Goal: Task Accomplishment & Management: Complete application form

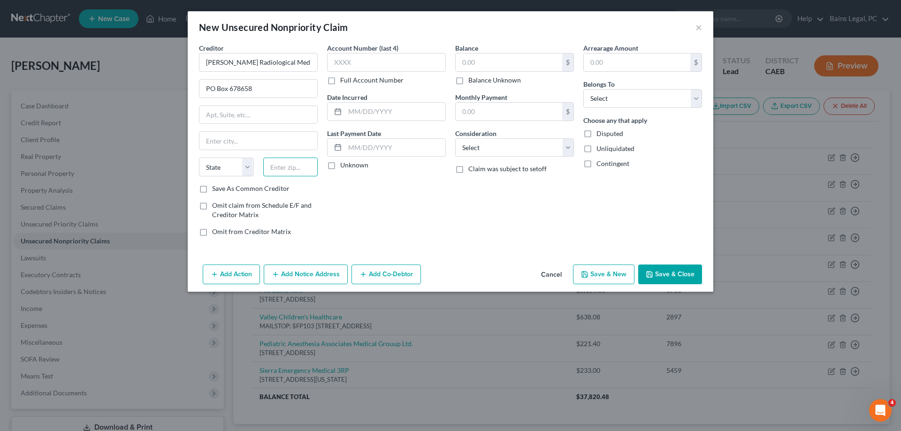
click at [299, 168] on input "text" at bounding box center [290, 167] width 55 height 19
type input "75267"
type input "[GEOGRAPHIC_DATA]"
select select "45"
click at [351, 67] on input "text" at bounding box center [386, 62] width 119 height 19
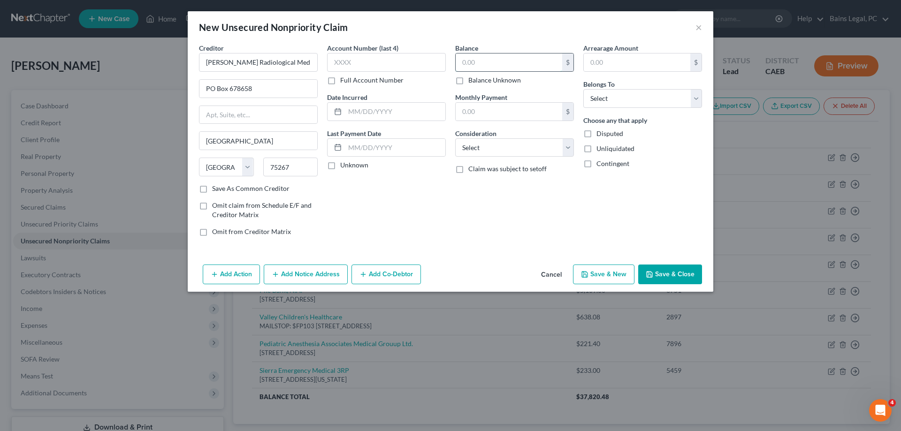
drag, startPoint x: 507, startPoint y: 54, endPoint x: 507, endPoint y: 59, distance: 4.7
click at [507, 58] on input "text" at bounding box center [509, 63] width 107 height 18
type input "431"
select select "2"
click option "Debtor 1 And Debtor 2 Only" at bounding box center [0, 0] width 0 height 0
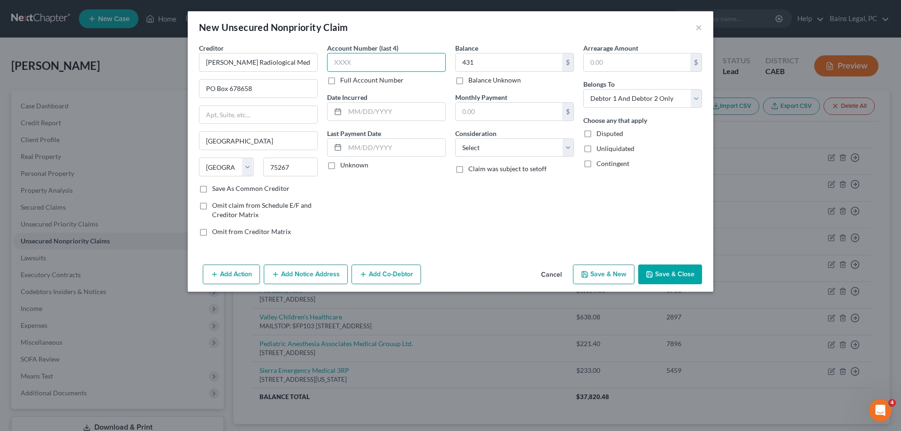
click at [413, 66] on input "text" at bounding box center [386, 62] width 119 height 19
click at [619, 273] on button "Save & New" at bounding box center [603, 275] width 61 height 20
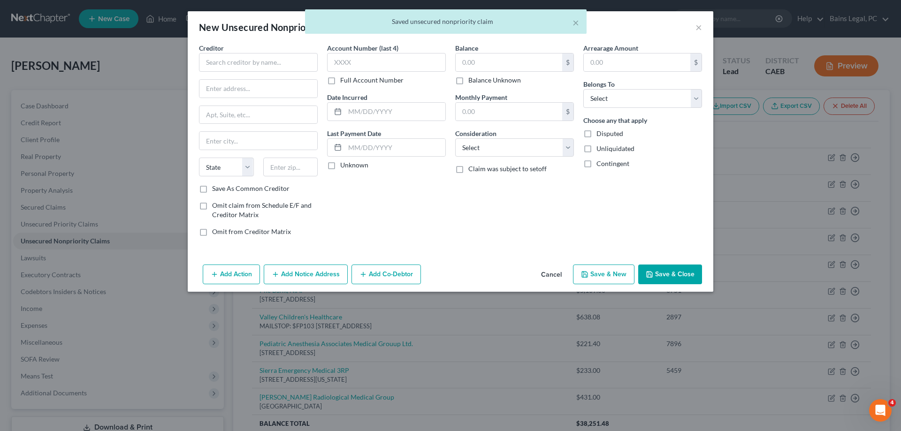
click at [696, 27] on div "× Saved unsecured nonpriority claim" at bounding box center [445, 23] width 901 height 29
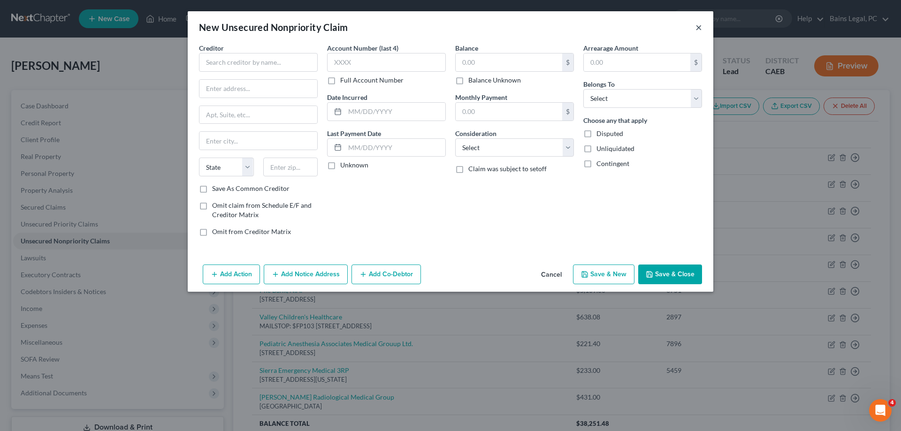
click at [699, 28] on button "×" at bounding box center [699, 27] width 7 height 11
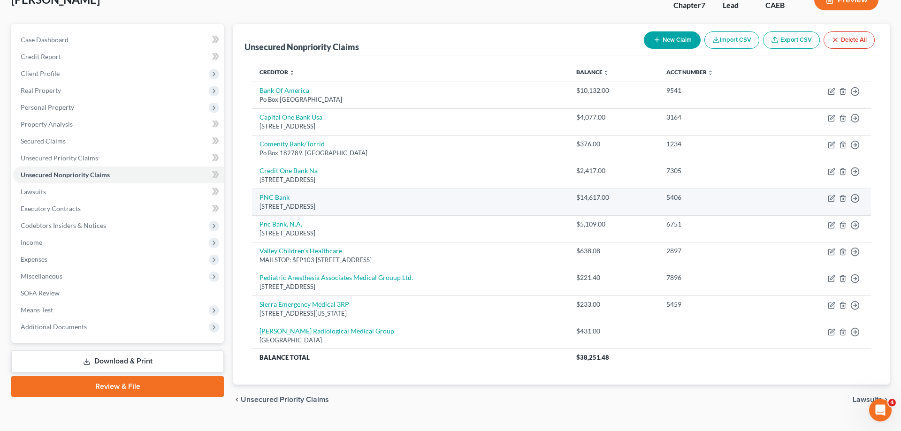
scroll to position [85, 0]
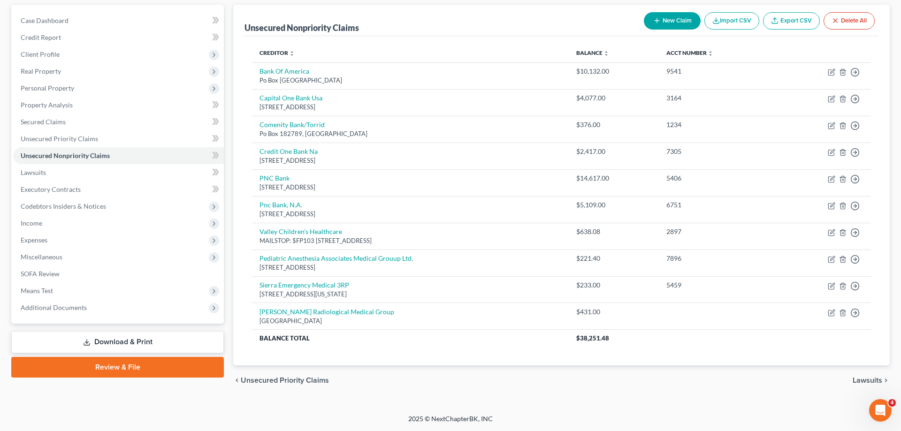
click at [655, 25] on button "New Claim" at bounding box center [672, 20] width 57 height 17
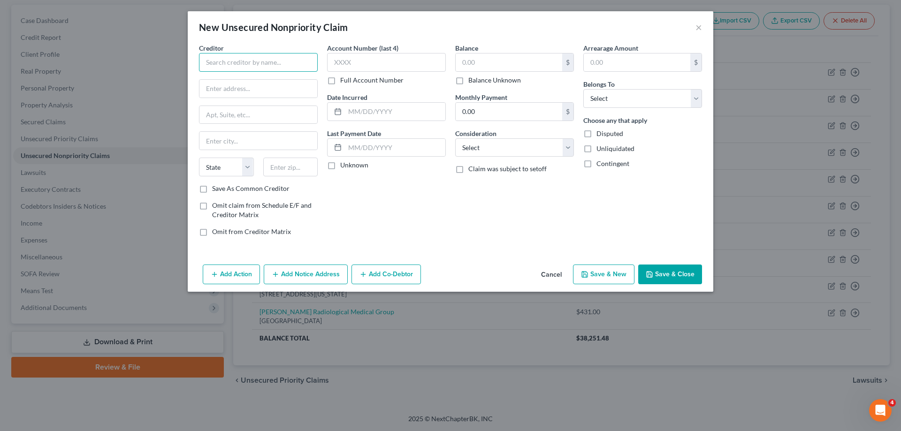
click at [304, 53] on input "text" at bounding box center [258, 62] width 119 height 19
type input "JLH, Inc"
type input "The Radiologists At Adventist Health Sonora"
type input "PO Box 190"
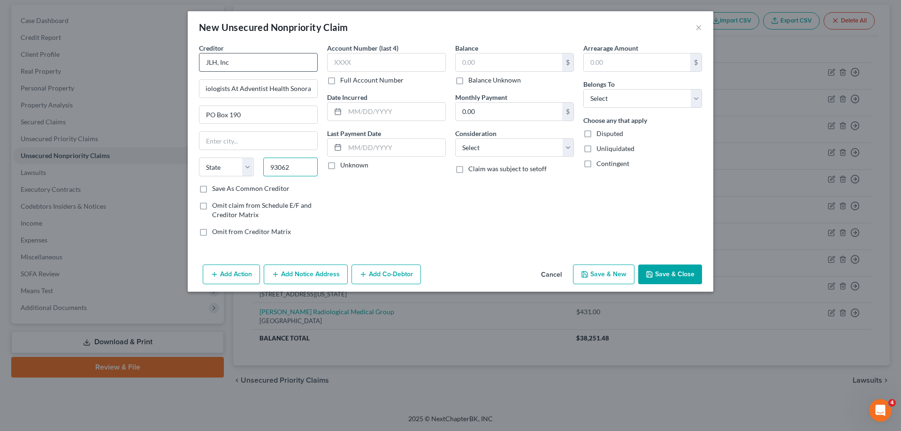
type input "93062"
type input "[GEOGRAPHIC_DATA]"
select select "4"
click at [411, 61] on input "text" at bounding box center [386, 62] width 119 height 19
click at [411, 63] on input "text" at bounding box center [386, 62] width 119 height 19
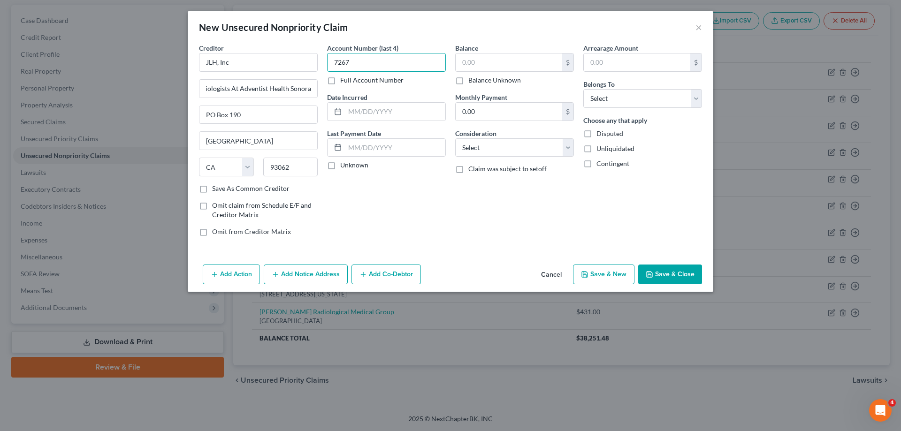
type input "7267"
click at [476, 56] on input "text" at bounding box center [509, 63] width 107 height 18
type input "12.41"
click at [605, 121] on label "Choose any that apply" at bounding box center [615, 120] width 64 height 10
click at [583, 89] on select "Select Debtor 1 Only Debtor 2 Only Debtor 1 And Debtor 2 Only At Least One Of T…" at bounding box center [642, 98] width 119 height 19
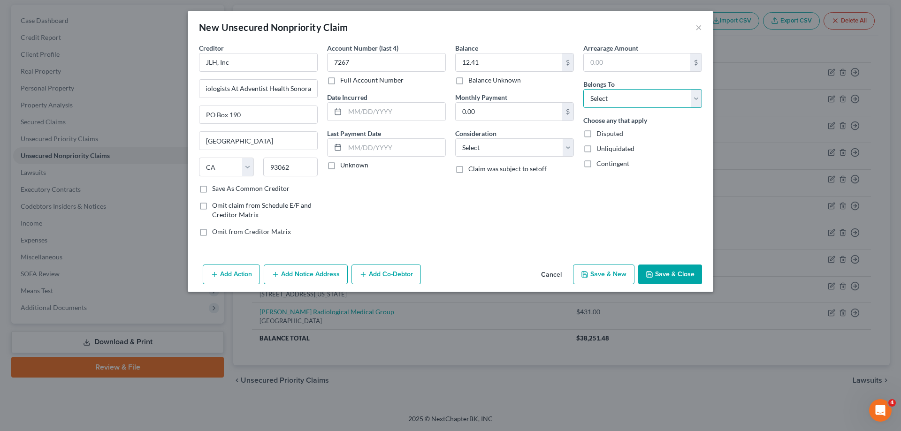
select select "0"
click option "Debtor 1 Only" at bounding box center [0, 0] width 0 height 0
click at [689, 270] on button "Save & Close" at bounding box center [670, 275] width 64 height 20
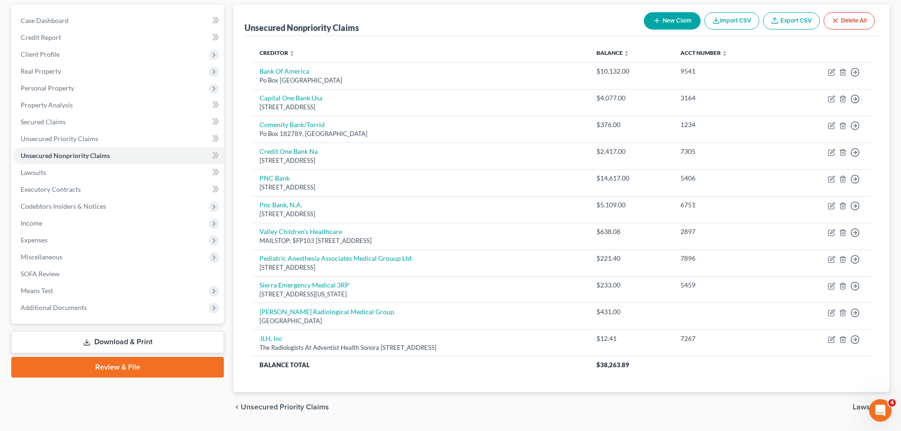
click at [675, 24] on button "New Claim" at bounding box center [672, 20] width 57 height 17
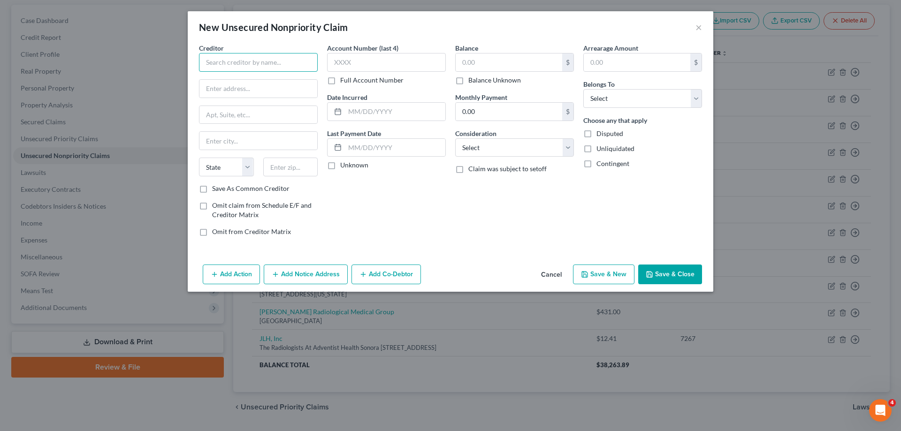
click at [262, 55] on input "text" at bounding box center [258, 62] width 119 height 19
click at [282, 81] on div "CMRE Financial Services, Inc." at bounding box center [255, 78] width 98 height 9
type input "CMRE Financial Services, Inc."
type input "[STREET_ADDRESS]"
type input "Suite 200"
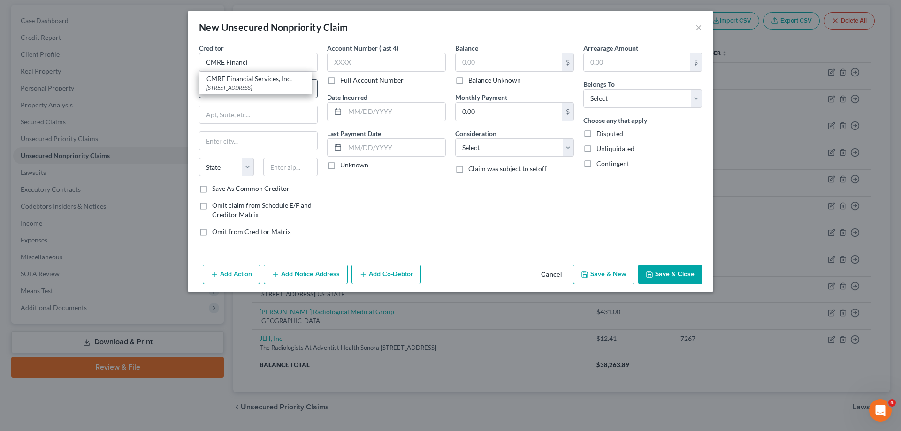
type input "Brea"
select select "4"
type input "92821"
drag, startPoint x: 301, startPoint y: 95, endPoint x: 184, endPoint y: 85, distance: 117.8
click at [199, 85] on input "[STREET_ADDRESS]" at bounding box center [258, 89] width 118 height 18
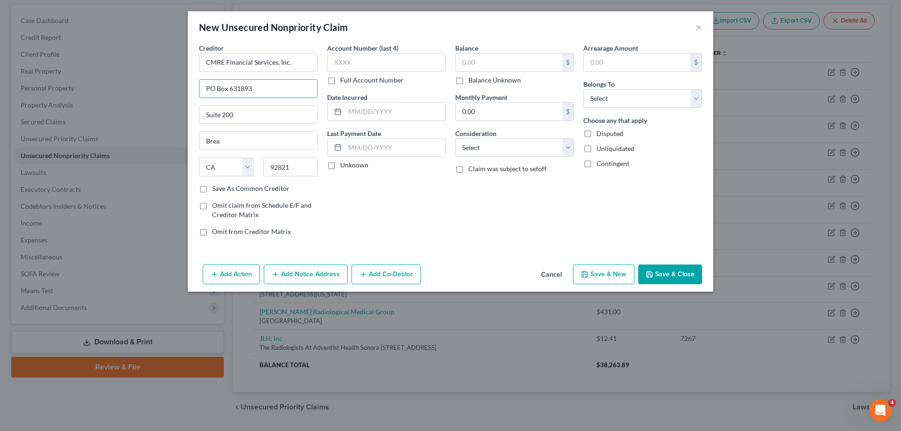
type input "PO Box 631893"
type input "45263"
type input "[GEOGRAPHIC_DATA]"
select select "36"
click at [390, 68] on input "text" at bounding box center [386, 62] width 119 height 19
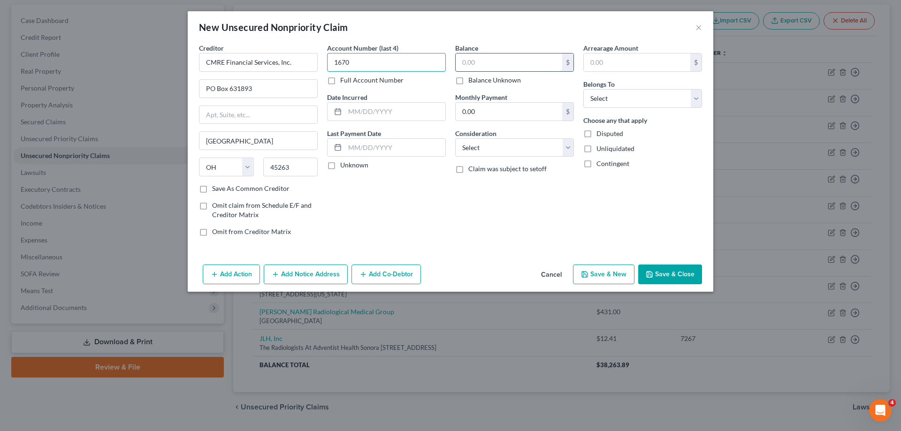
type input "1670"
click at [538, 62] on input "text" at bounding box center [509, 63] width 107 height 18
type input "233"
click at [583, 89] on select "Select Debtor 1 Only Debtor 2 Only Debtor 1 And Debtor 2 Only At Least One Of T…" at bounding box center [642, 98] width 119 height 19
select select "2"
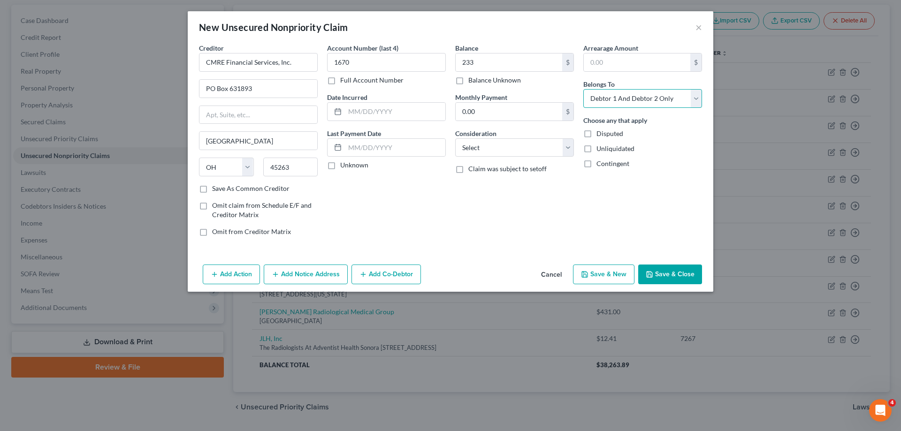
click option "Debtor 1 And Debtor 2 Only" at bounding box center [0, 0] width 0 height 0
drag, startPoint x: 654, startPoint y: 279, endPoint x: 888, endPoint y: 278, distance: 234.2
click at [654, 279] on button "Save & Close" at bounding box center [670, 275] width 64 height 20
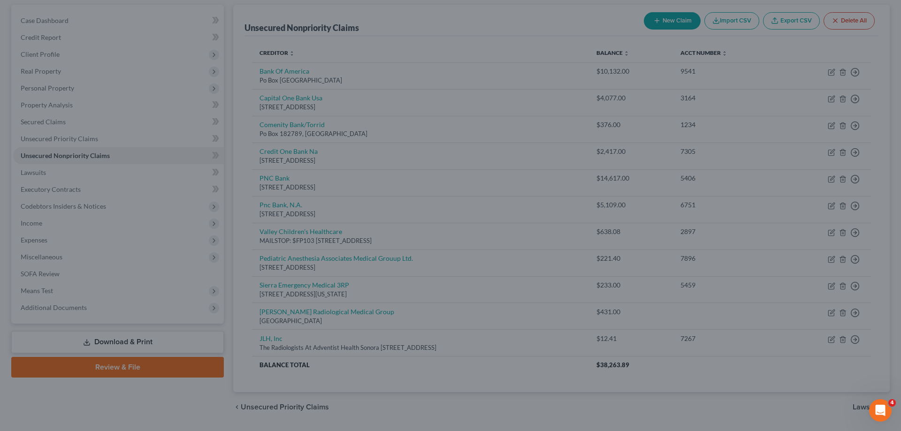
type input "233.00"
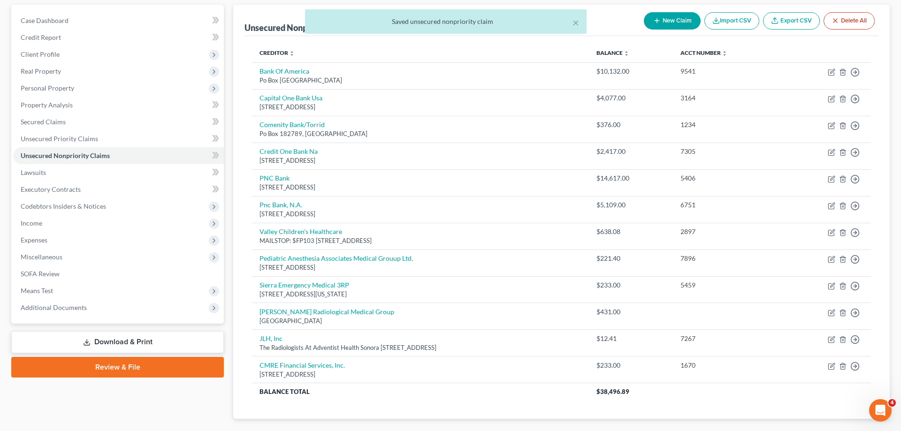
click at [680, 25] on div "× Saved unsecured nonpriority claim [PERSON_NAME] Upgraded Chapter Chapter 7 St…" at bounding box center [450, 210] width 901 height 515
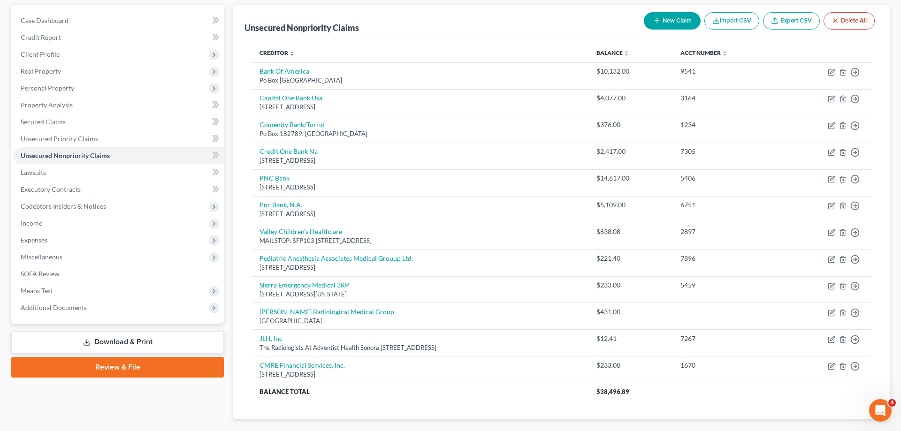
click at [667, 21] on button "New Claim" at bounding box center [672, 20] width 57 height 17
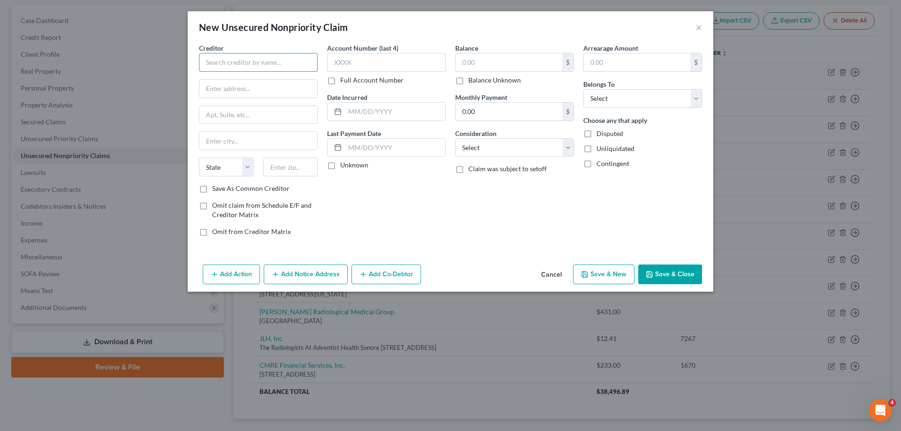
drag, startPoint x: 279, startPoint y: 59, endPoint x: 273, endPoint y: 63, distance: 7.8
click at [278, 60] on input "text" at bounding box center [258, 62] width 119 height 19
click at [282, 68] on input "[DEMOGRAPHIC_DATA] Health" at bounding box center [258, 62] width 119 height 19
type input "[DEMOGRAPHIC_DATA] Health [GEOGRAPHIC_DATA]"
type input "PO Box 51385"
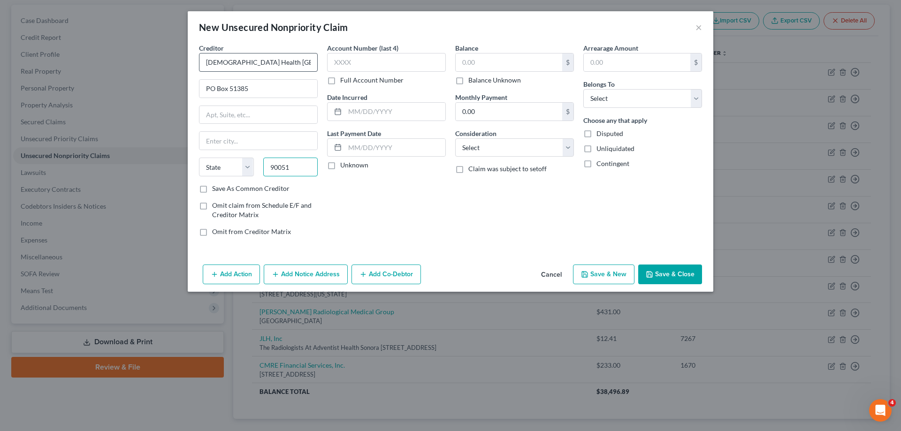
type input "90051"
type input "[GEOGRAPHIC_DATA]"
select select "4"
click at [377, 65] on input "text" at bounding box center [386, 62] width 119 height 19
type input "7561"
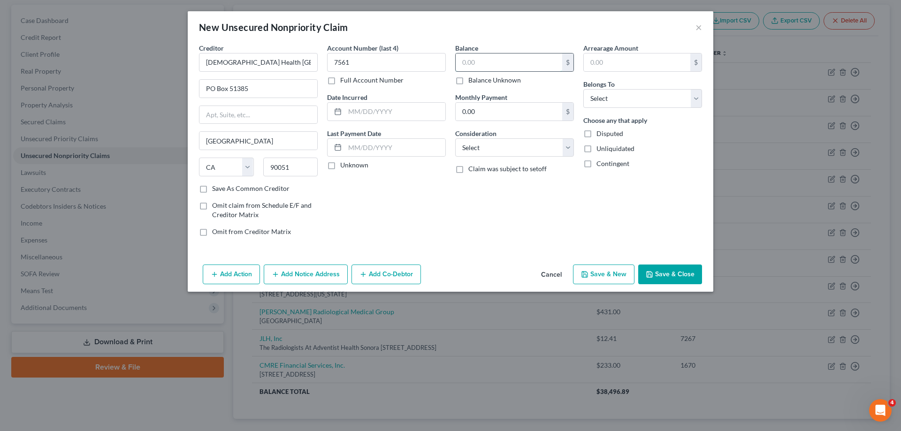
click at [535, 61] on input "text" at bounding box center [509, 63] width 107 height 18
type input "20"
click at [583, 89] on select "Select Debtor 1 Only Debtor 2 Only Debtor 1 And Debtor 2 Only At Least One Of T…" at bounding box center [642, 98] width 119 height 19
select select "2"
click option "Debtor 1 And Debtor 2 Only" at bounding box center [0, 0] width 0 height 0
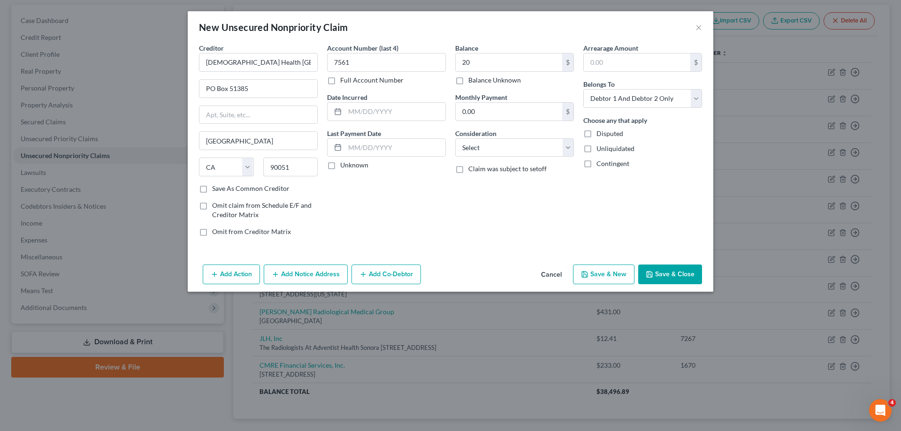
drag, startPoint x: 611, startPoint y: 280, endPoint x: 873, endPoint y: 256, distance: 263.4
click at [612, 280] on button "Save & New" at bounding box center [603, 275] width 61 height 20
type input "20.00"
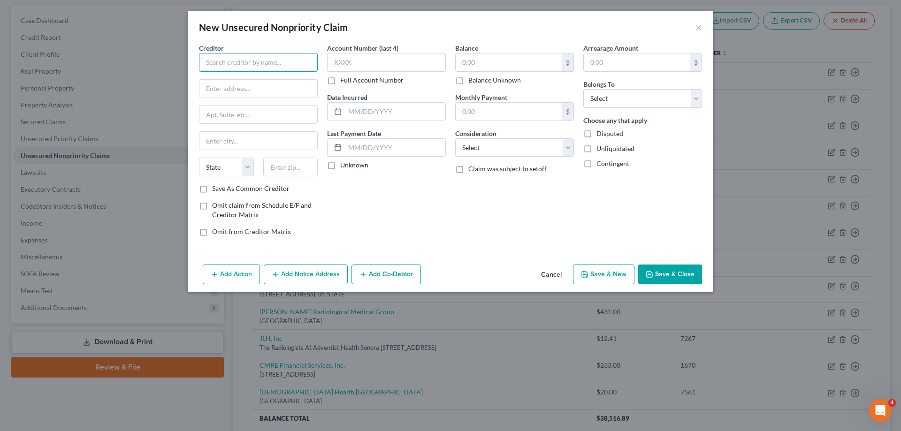
click at [259, 64] on input "text" at bounding box center [258, 62] width 119 height 19
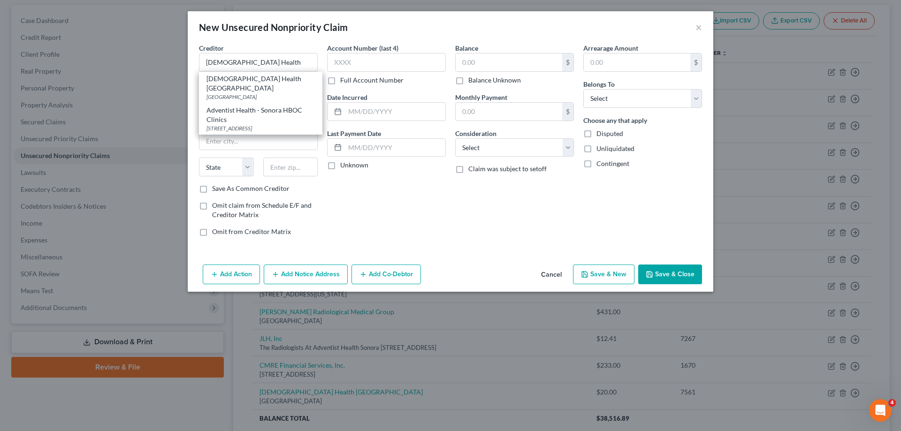
drag, startPoint x: 270, startPoint y: 84, endPoint x: 280, endPoint y: 83, distance: 9.9
click at [270, 93] on div "[GEOGRAPHIC_DATA]" at bounding box center [260, 97] width 108 height 8
type input "[DEMOGRAPHIC_DATA] Health [GEOGRAPHIC_DATA]"
type input "PO Box 51385"
type input "[GEOGRAPHIC_DATA]"
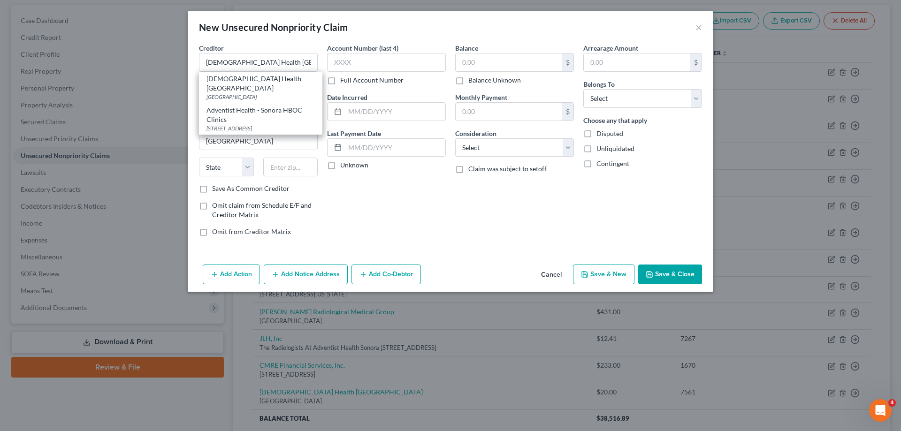
select select "4"
type input "90051"
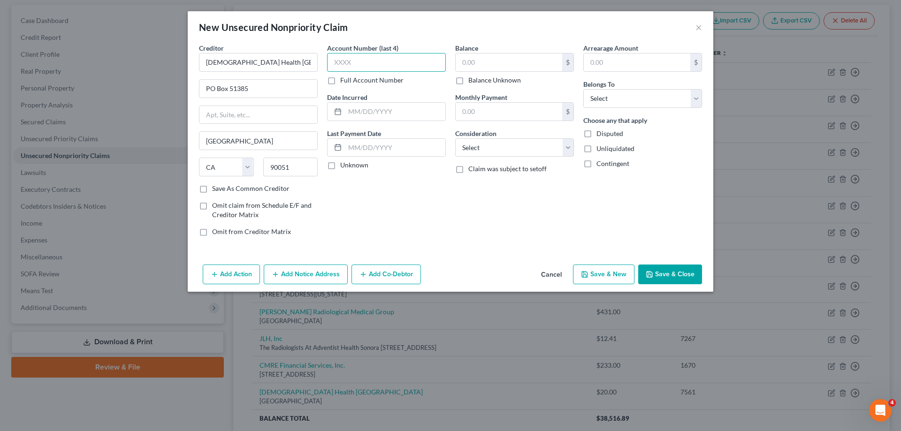
click at [378, 68] on input "text" at bounding box center [386, 62] width 119 height 19
type input "7562"
click at [489, 62] on input "text" at bounding box center [509, 63] width 107 height 18
type input "80"
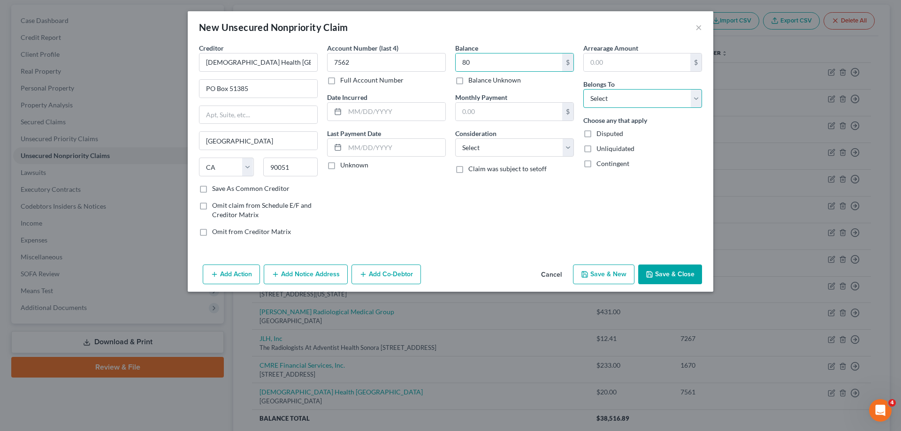
click at [583, 89] on select "Select Debtor 1 Only Debtor 2 Only Debtor 1 And Debtor 2 Only At Least One Of T…" at bounding box center [642, 98] width 119 height 19
select select "0"
click option "Debtor 1 Only" at bounding box center [0, 0] width 0 height 0
click at [614, 278] on button "Save & New" at bounding box center [603, 275] width 61 height 20
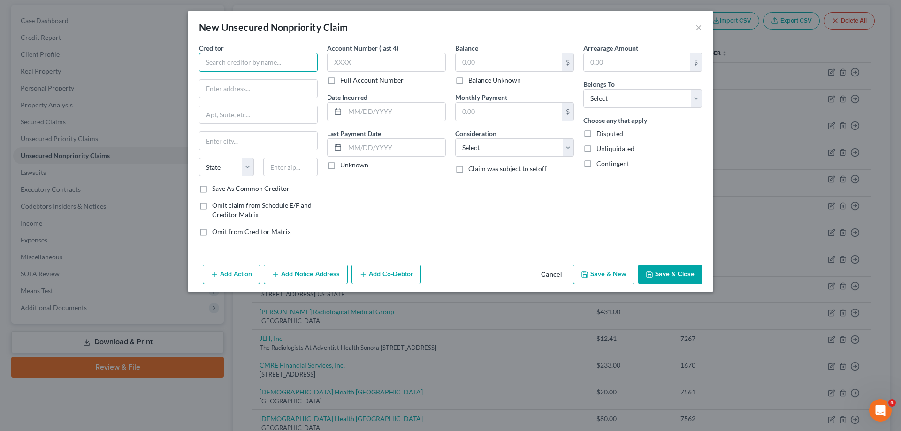
click at [267, 64] on input "text" at bounding box center [258, 62] width 119 height 19
type input "Sierra Emergency Medical Group"
type input "PO Box 258878"
type input "73125"
type input "[US_STATE][GEOGRAPHIC_DATA]"
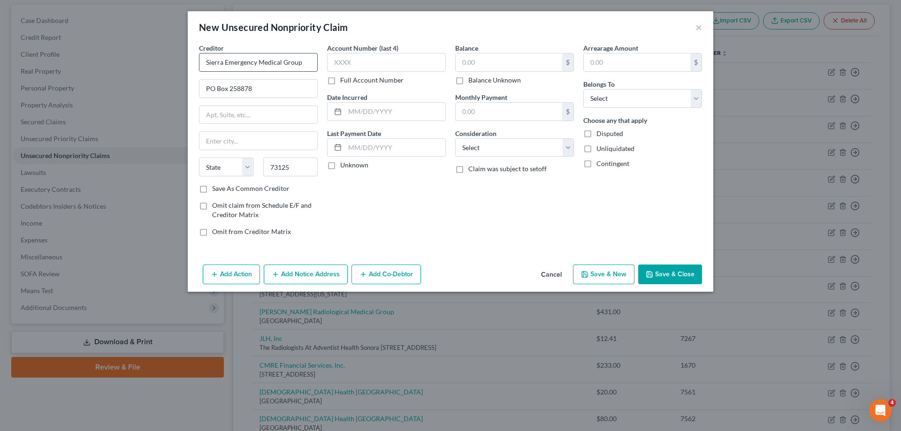
select select "37"
click at [412, 55] on input "text" at bounding box center [386, 62] width 119 height 19
type input "3922"
click at [473, 61] on input "text" at bounding box center [509, 63] width 107 height 18
type input "173.20"
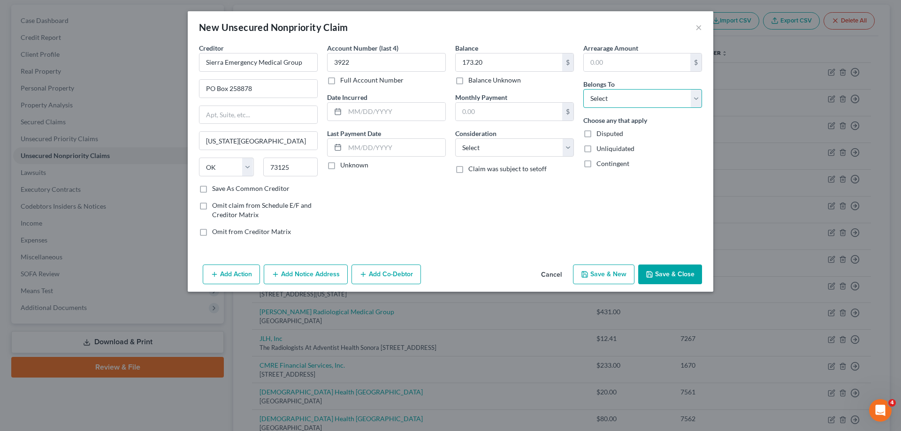
select select "2"
click option "Debtor 1 And Debtor 2 Only" at bounding box center [0, 0] width 0 height 0
drag, startPoint x: 596, startPoint y: 271, endPoint x: 901, endPoint y: 282, distance: 305.2
click at [596, 271] on button "Save & New" at bounding box center [603, 275] width 61 height 20
type input "0.00"
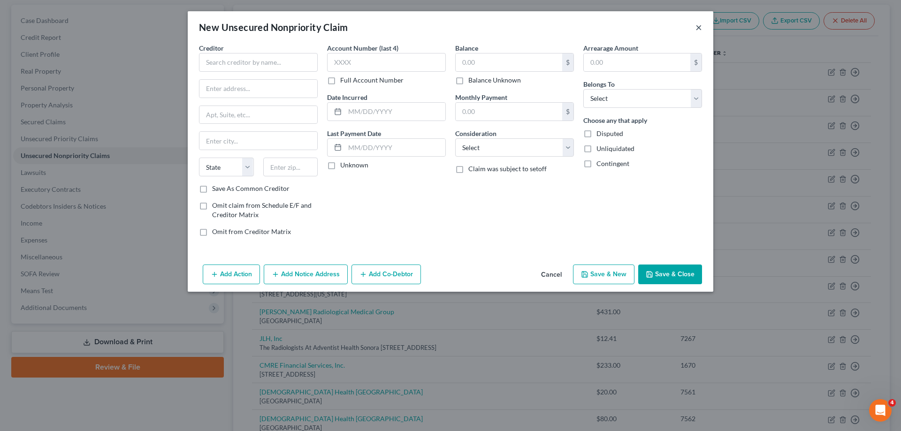
click at [701, 31] on button "×" at bounding box center [699, 27] width 7 height 11
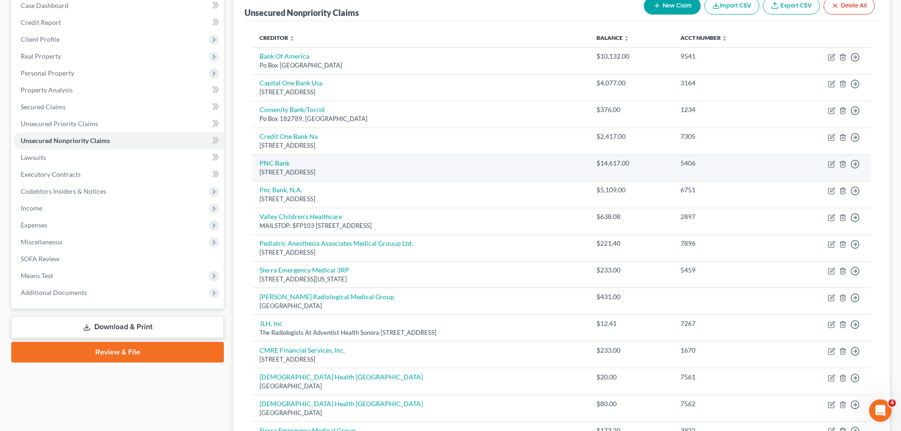
scroll to position [85, 0]
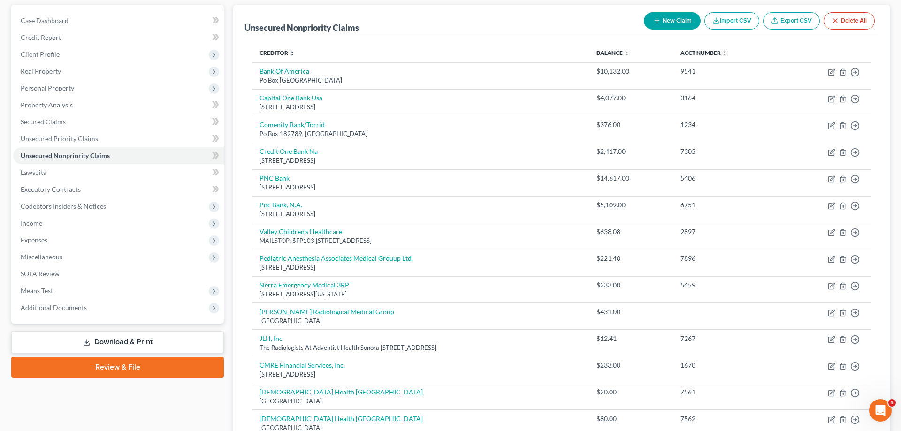
click at [321, 50] on th "Creditor expand_more expand_less unfold_more" at bounding box center [420, 53] width 337 height 19
click at [277, 52] on link "Creditor expand_more expand_less unfold_more" at bounding box center [277, 52] width 35 height 7
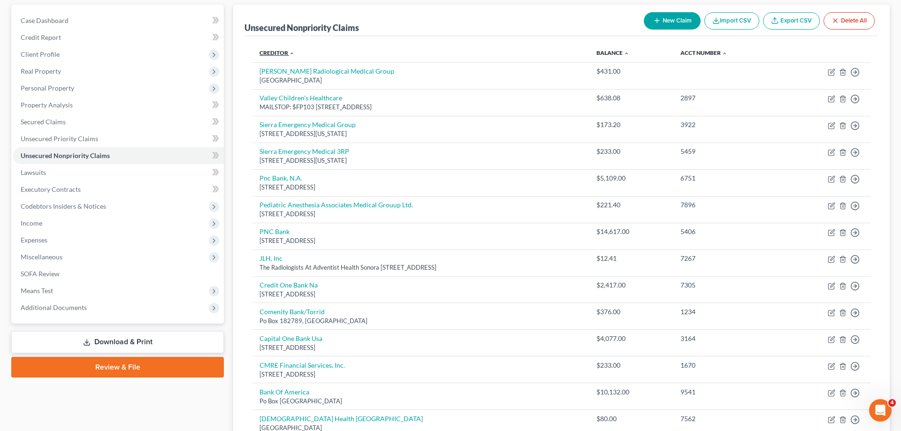
click at [277, 52] on link "Creditor expand_more expand_less unfold_more" at bounding box center [277, 52] width 35 height 7
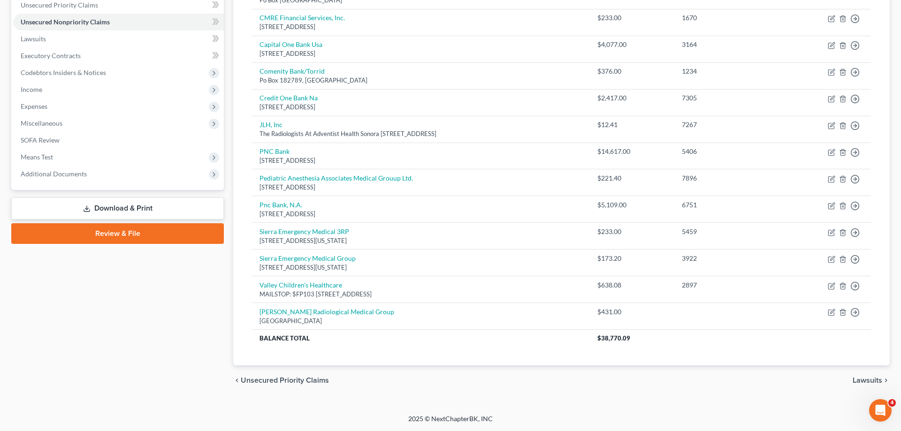
scroll to position [28, 0]
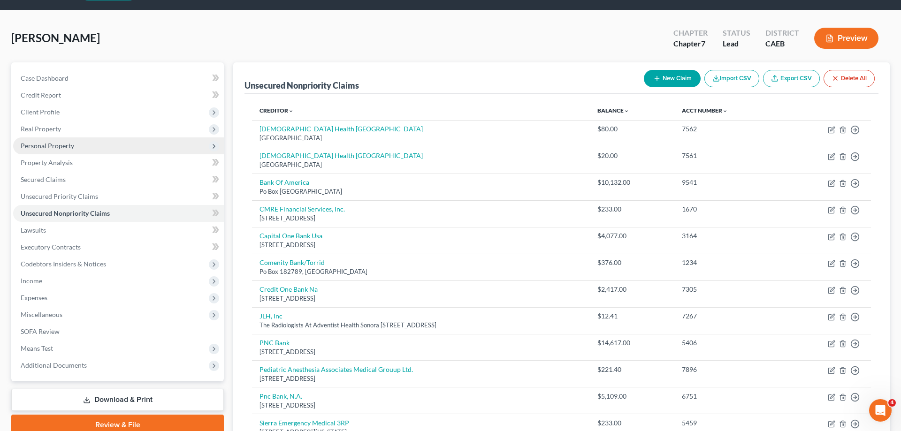
click at [65, 151] on span "Personal Property" at bounding box center [118, 146] width 211 height 17
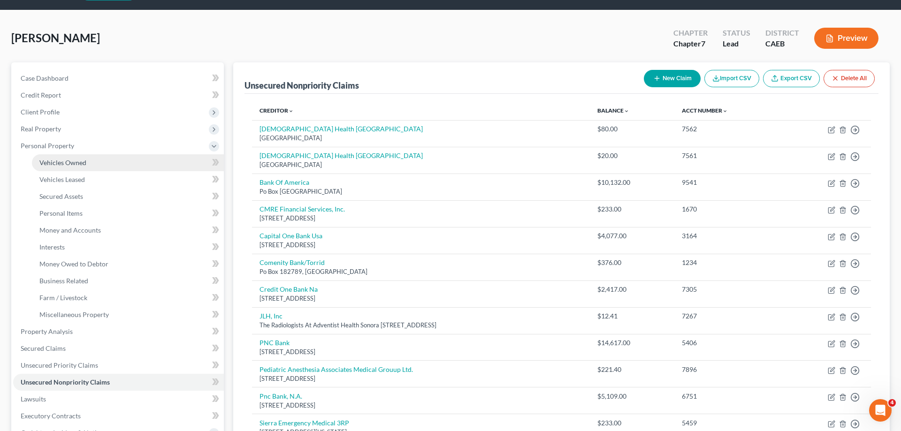
click at [75, 165] on span "Vehicles Owned" at bounding box center [62, 163] width 47 height 8
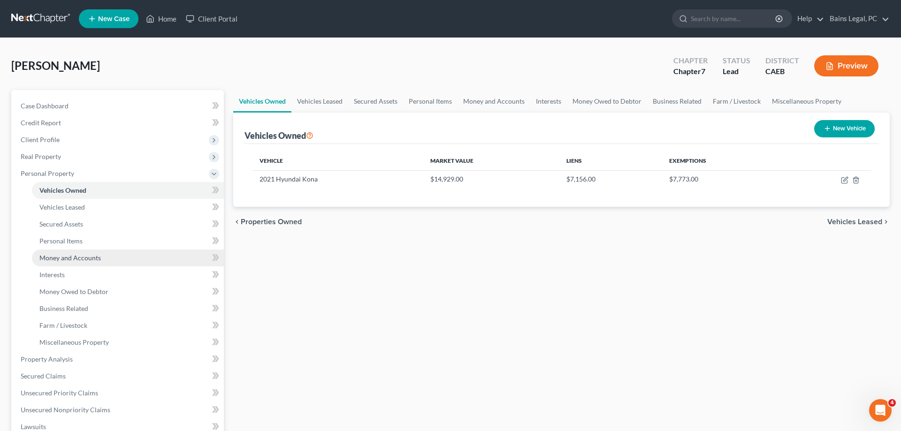
click at [79, 256] on span "Money and Accounts" at bounding box center [69, 258] width 61 height 8
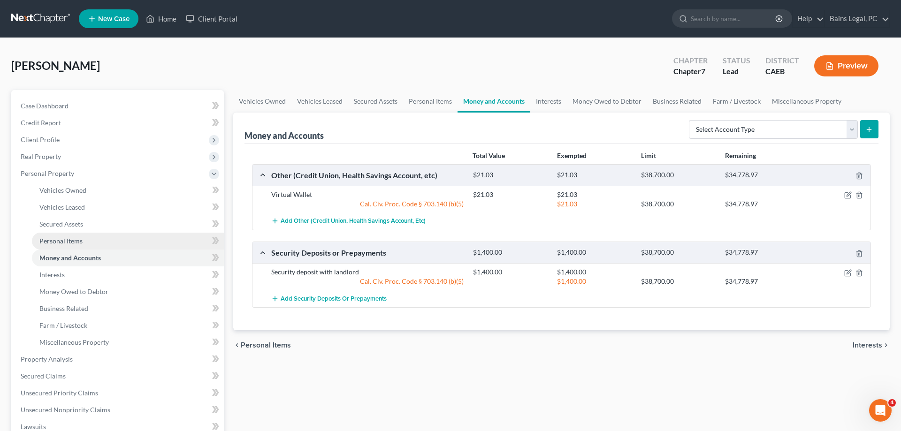
click at [82, 243] on link "Personal Items" at bounding box center [128, 241] width 192 height 17
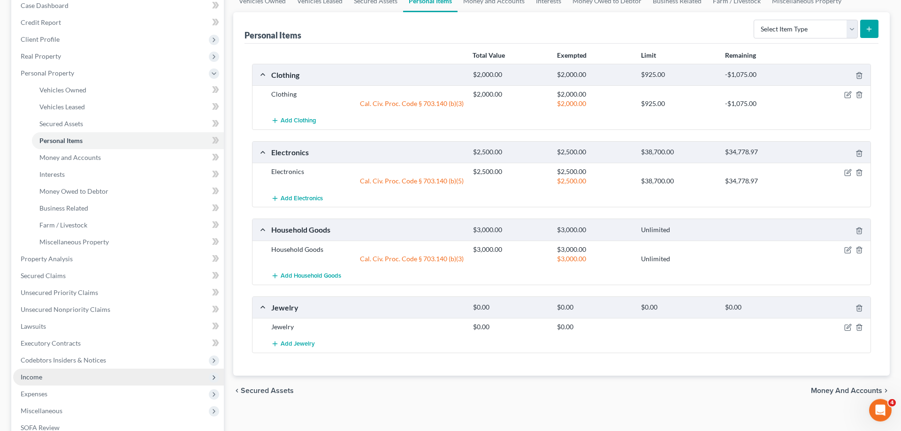
scroll to position [236, 0]
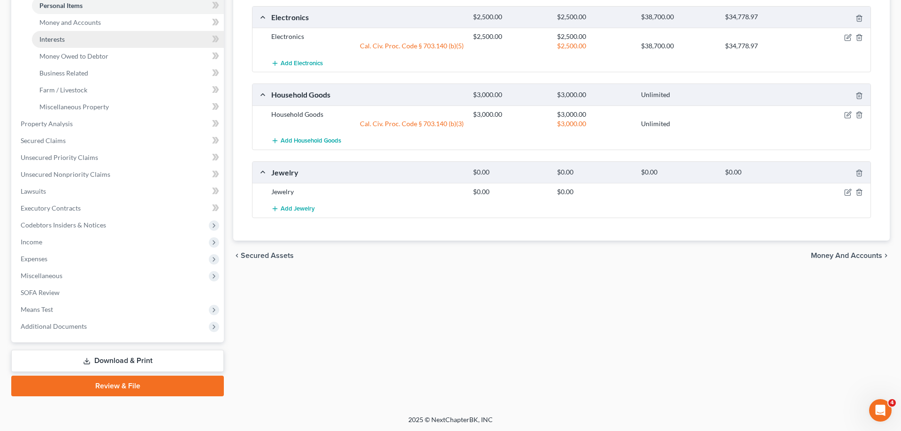
click at [81, 43] on link "Interests" at bounding box center [128, 39] width 192 height 17
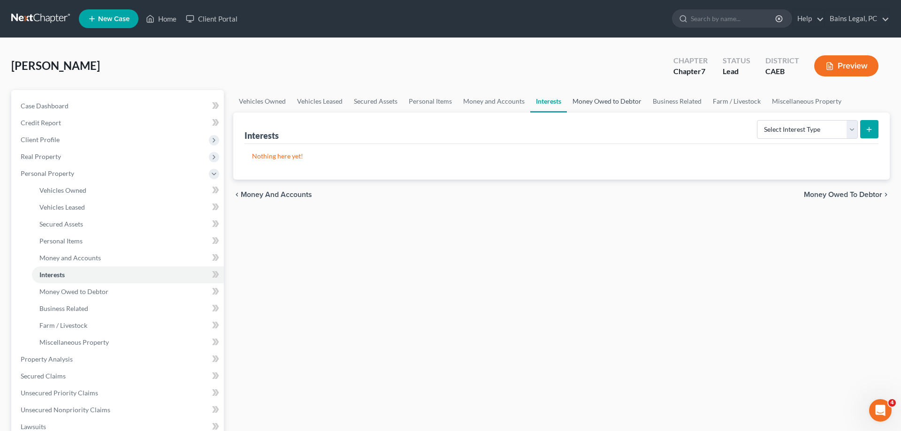
click at [620, 107] on link "Money Owed to Debtor" at bounding box center [607, 101] width 80 height 23
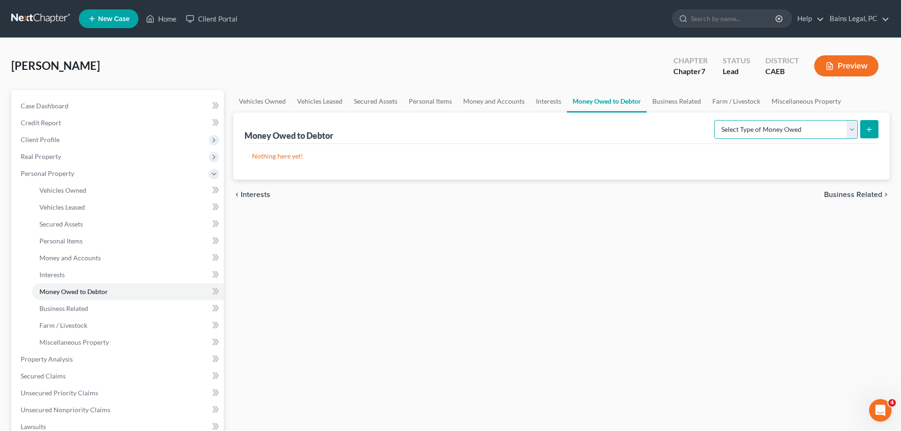
click at [714, 120] on select "Select Type of Money Owed Accounts Receivable Alimony Child Support Claims Agai…" at bounding box center [786, 129] width 144 height 19
select select "expected_tax_refund"
click option "Expected Tax Refund and Unused NOLs" at bounding box center [0, 0] width 0 height 0
click at [871, 133] on button "submit" at bounding box center [869, 129] width 18 height 18
select select "0"
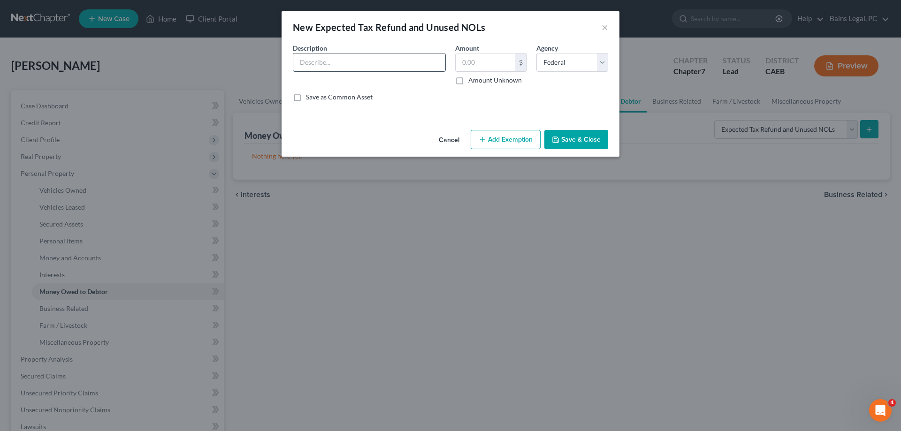
click at [355, 63] on input "text" at bounding box center [369, 63] width 152 height 18
type input "Estimated 2025 Federal Refund (10/2)"
type input "2,646"
click at [498, 147] on button "Add Exemption" at bounding box center [506, 140] width 70 height 20
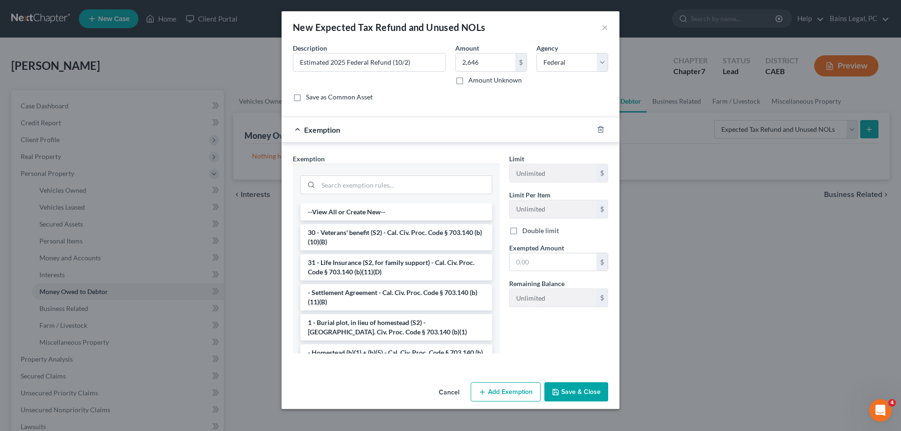
click at [423, 174] on div at bounding box center [396, 184] width 192 height 24
click at [420, 183] on input "search" at bounding box center [405, 185] width 174 height 18
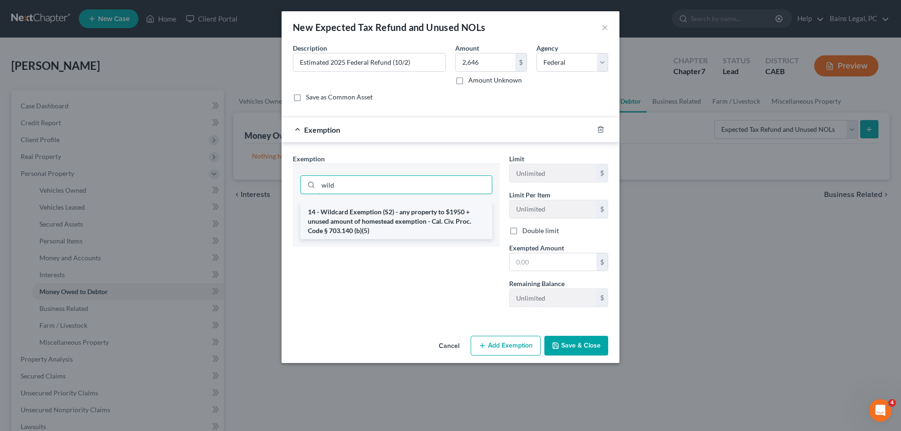
type input "wild"
click at [429, 229] on li "14 - Wildcard Exemption (S2) - any property to $1950 + unused amount of homeste…" at bounding box center [396, 222] width 192 height 36
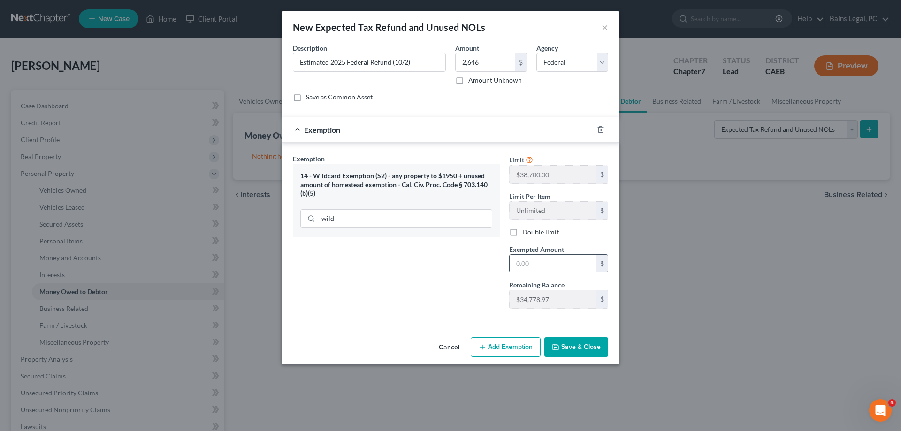
click at [532, 260] on input "text" at bounding box center [553, 264] width 87 height 18
type input "2,646"
click at [576, 345] on button "Save & Close" at bounding box center [576, 347] width 64 height 20
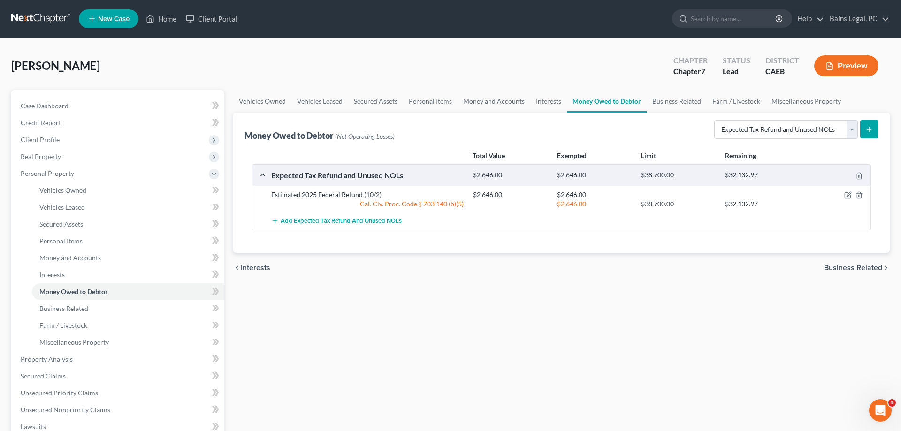
click at [375, 221] on span "Add Expected Tax Refund and Unused NOLs" at bounding box center [341, 222] width 121 height 8
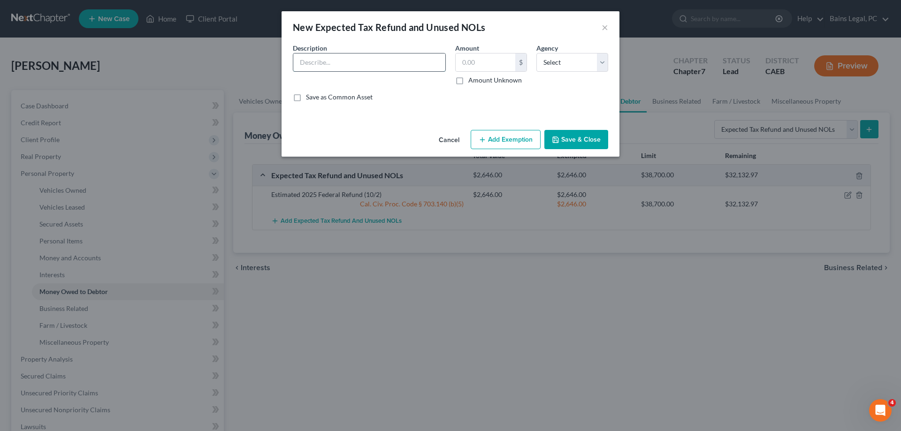
click at [333, 62] on input "text" at bounding box center [369, 63] width 152 height 18
type input "Estimated 2025 CA Refund (10/12)"
type input "1,065"
click at [536, 53] on select "Select Federal State Local" at bounding box center [572, 62] width 72 height 19
select select "1"
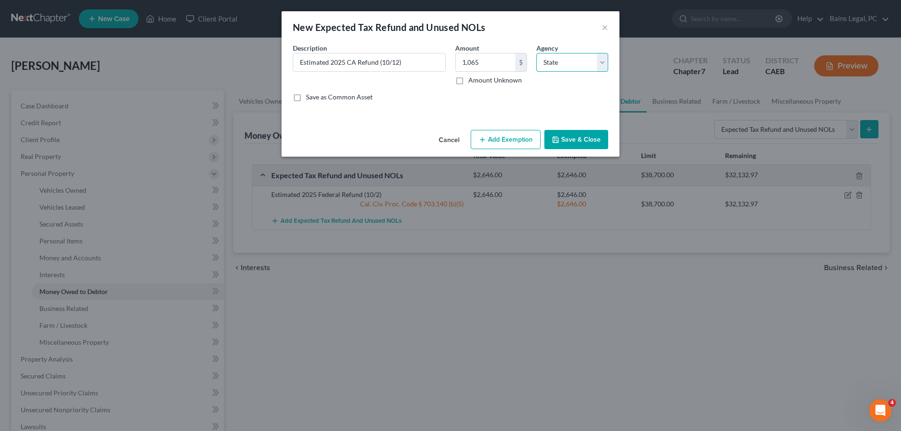
click option "State" at bounding box center [0, 0] width 0 height 0
drag, startPoint x: 535, startPoint y: 138, endPoint x: 505, endPoint y: 151, distance: 33.0
click at [527, 143] on button "Add Exemption" at bounding box center [506, 140] width 70 height 20
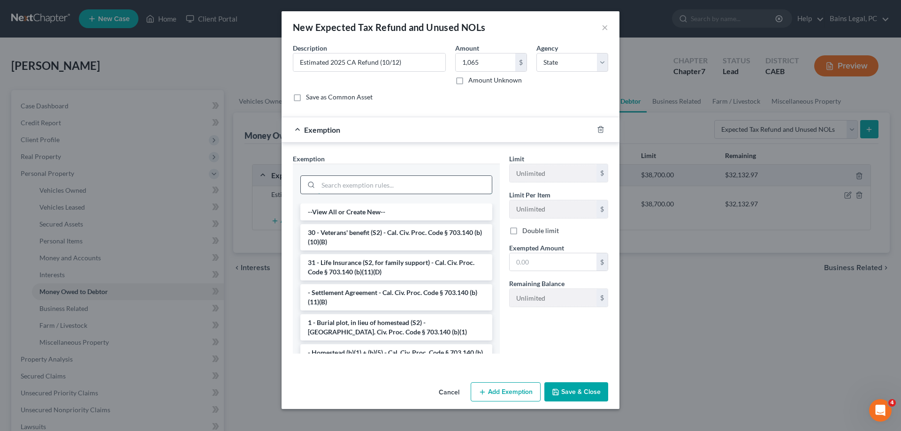
drag, startPoint x: 448, startPoint y: 181, endPoint x: 442, endPoint y: 183, distance: 6.5
click at [448, 181] on input "search" at bounding box center [405, 185] width 174 height 18
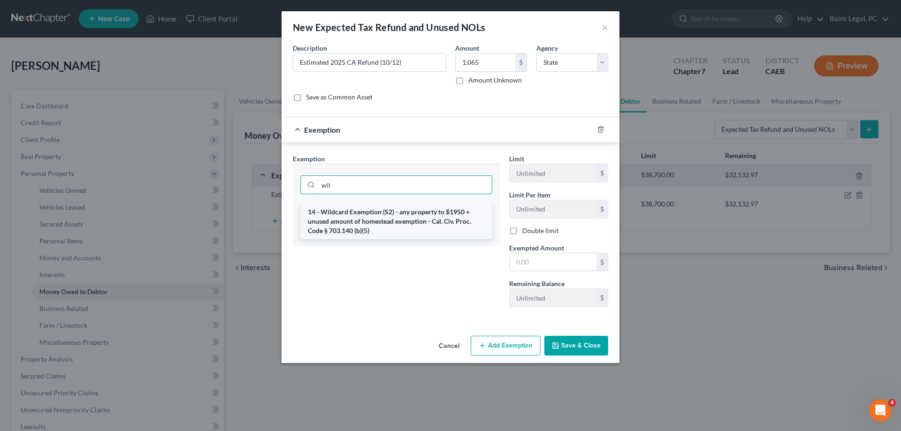
type input "wil"
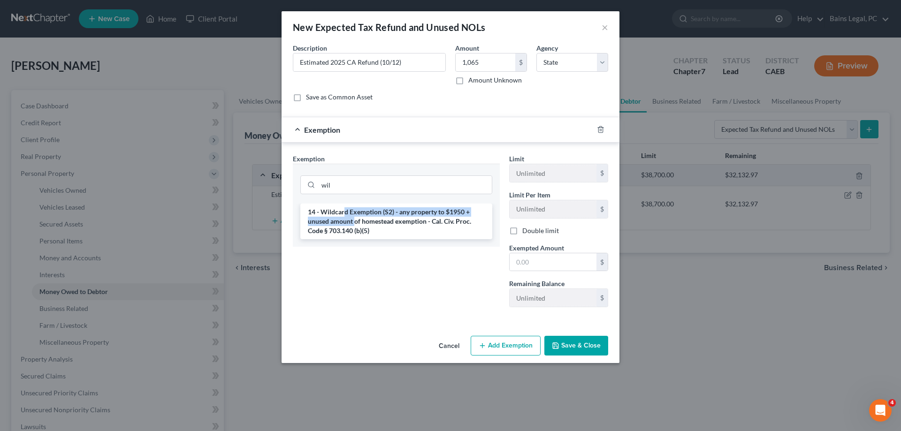
drag, startPoint x: 346, startPoint y: 214, endPoint x: 454, endPoint y: 260, distance: 117.1
click at [367, 229] on li "14 - Wildcard Exemption (S2) - any property to $1950 + unused amount of homeste…" at bounding box center [396, 222] width 192 height 36
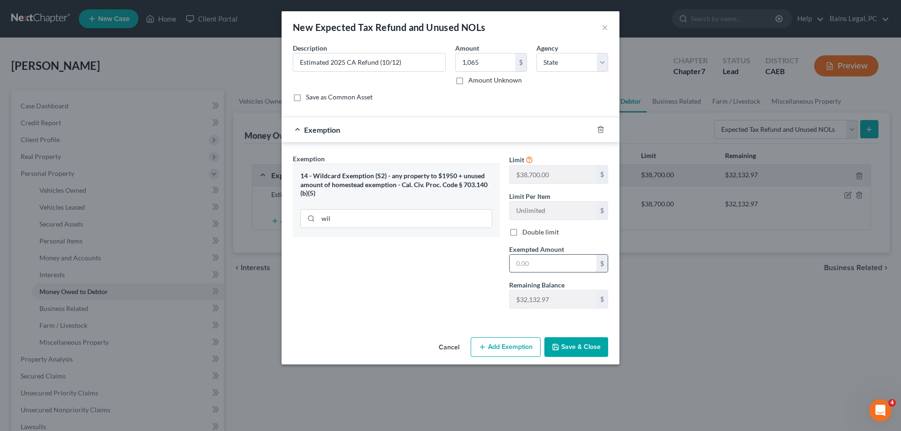
click at [581, 261] on input "text" at bounding box center [553, 264] width 87 height 18
type input "1,065"
click at [581, 349] on button "Save & Close" at bounding box center [576, 347] width 64 height 20
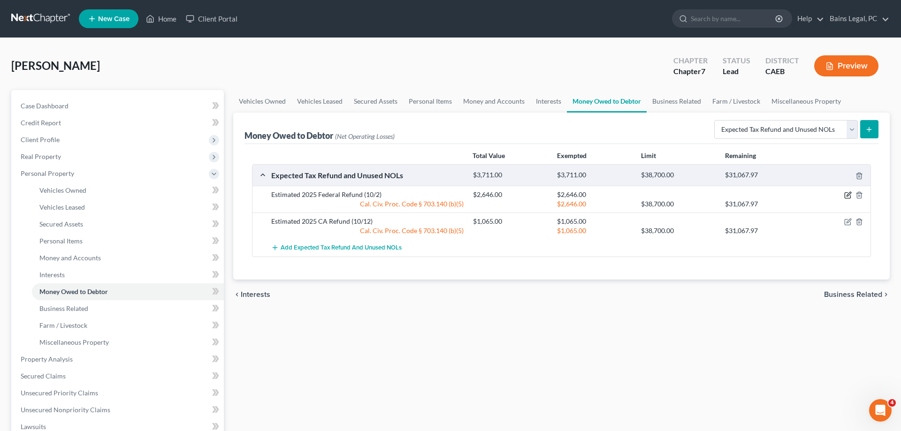
click at [849, 194] on icon "button" at bounding box center [848, 195] width 8 height 8
select select "0"
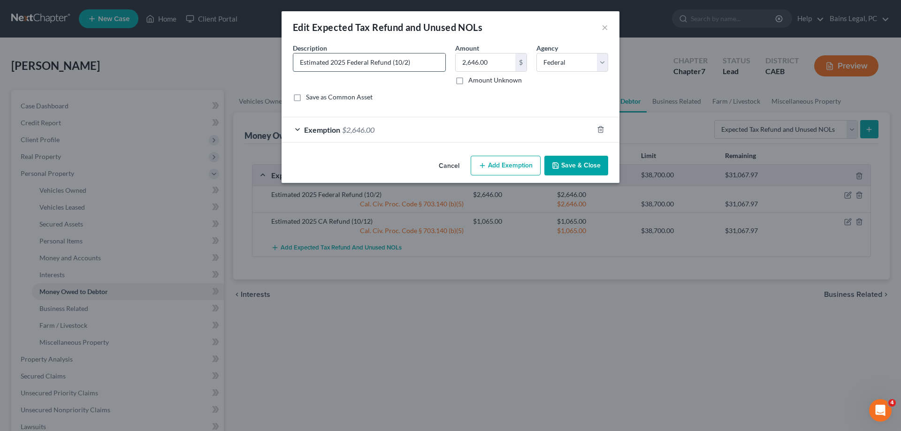
click at [406, 60] on input "Estimated 2025 Federal Refund (10/2)" at bounding box center [369, 63] width 152 height 18
type input "Estimated 2025 Federal Refund (10/12)"
click at [553, 148] on div "An exemption set must first be selected from the Filing Information section. Co…" at bounding box center [451, 97] width 338 height 109
click at [563, 157] on button "Save & Close" at bounding box center [576, 166] width 64 height 20
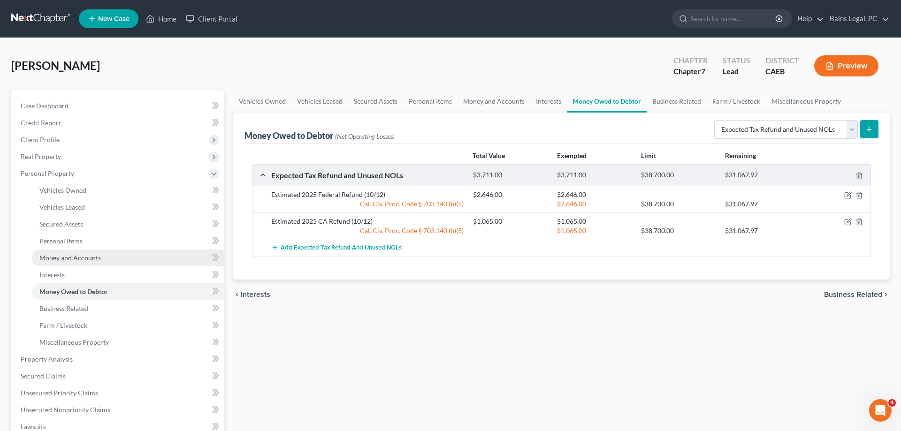
drag, startPoint x: 63, startPoint y: 255, endPoint x: 163, endPoint y: 256, distance: 100.4
click at [64, 255] on span "Money and Accounts" at bounding box center [69, 258] width 61 height 8
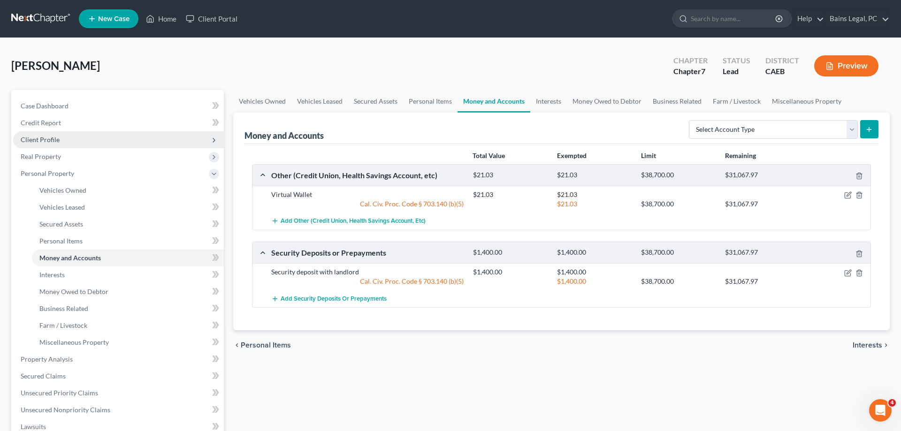
click at [54, 138] on span "Client Profile" at bounding box center [40, 140] width 39 height 8
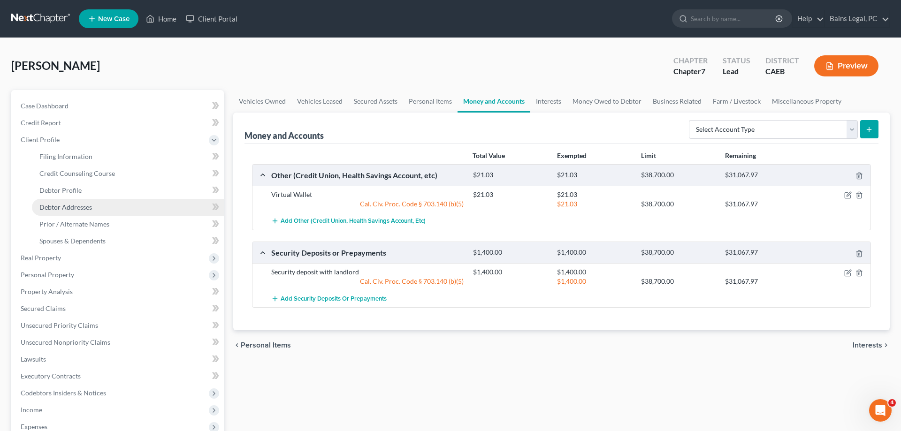
click at [89, 207] on span "Debtor Addresses" at bounding box center [65, 207] width 53 height 8
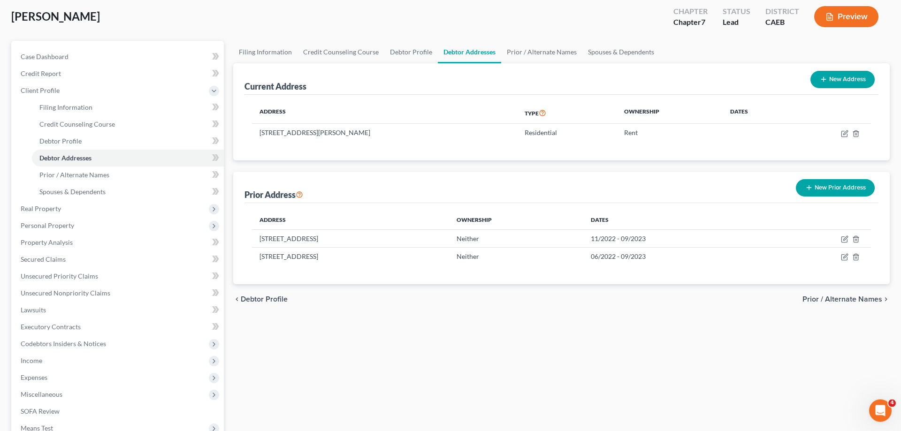
scroll to position [24, 0]
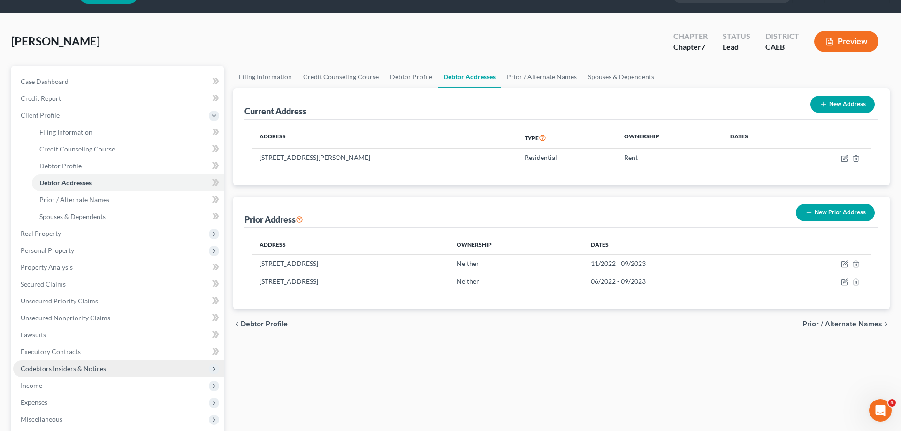
click at [84, 369] on span "Codebtors Insiders & Notices" at bounding box center [63, 369] width 85 height 8
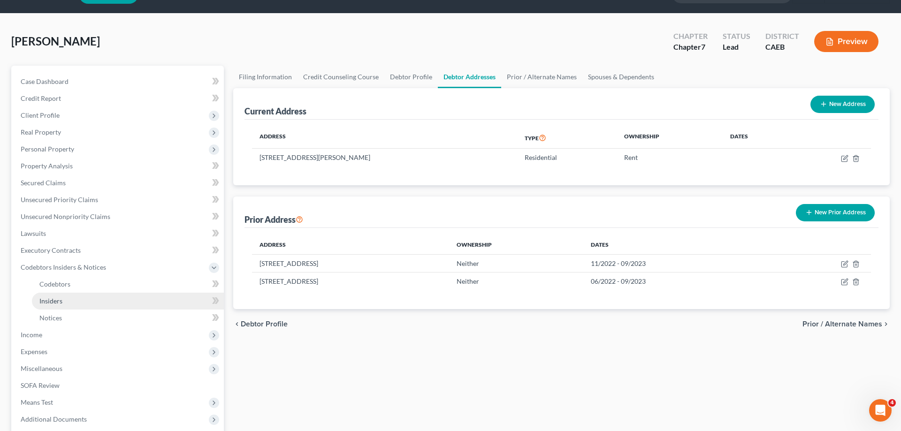
click at [65, 299] on link "Insiders" at bounding box center [128, 301] width 192 height 17
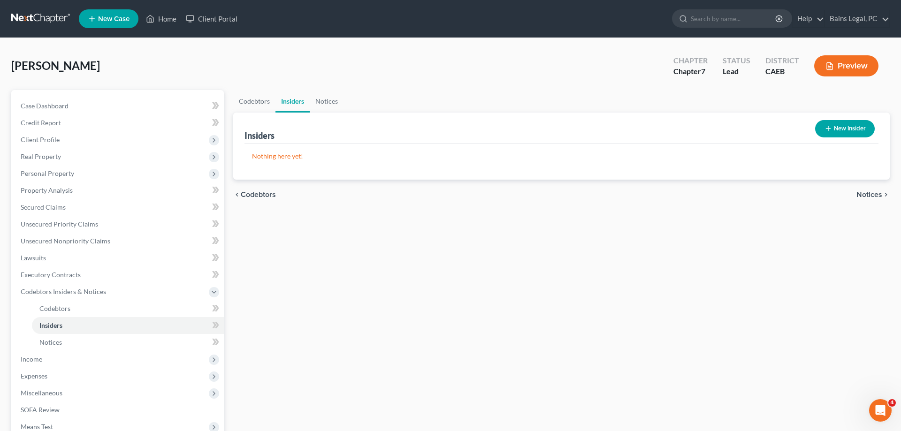
click at [849, 124] on button "New Insider" at bounding box center [845, 128] width 60 height 17
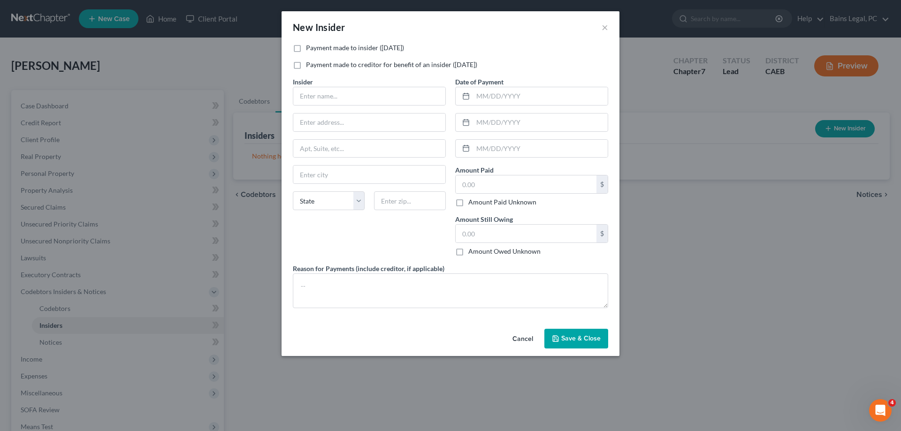
click at [340, 40] on div "New Insider ×" at bounding box center [451, 27] width 338 height 32
click at [339, 46] on label "Payment made to insider ([DATE])" at bounding box center [355, 47] width 98 height 9
click at [316, 46] on input "Payment made to insider ([DATE])" at bounding box center [313, 46] width 6 height 6
checkbox input "true"
click at [320, 107] on div "Insider * State [US_STATE] AK AR AZ CA CO CT DE DC [GEOGRAPHIC_DATA] [GEOGRAPHI…" at bounding box center [369, 170] width 162 height 187
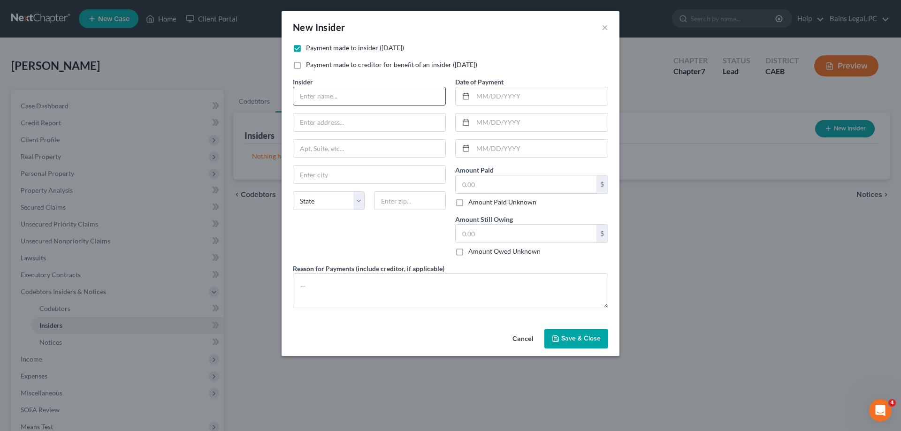
click at [329, 95] on input "text" at bounding box center [369, 96] width 152 height 18
type input "[PERSON_NAME]"
click at [329, 126] on input "text" at bounding box center [369, 123] width 152 height 18
type input "1221 Nutlomah dR"
type input "95350"
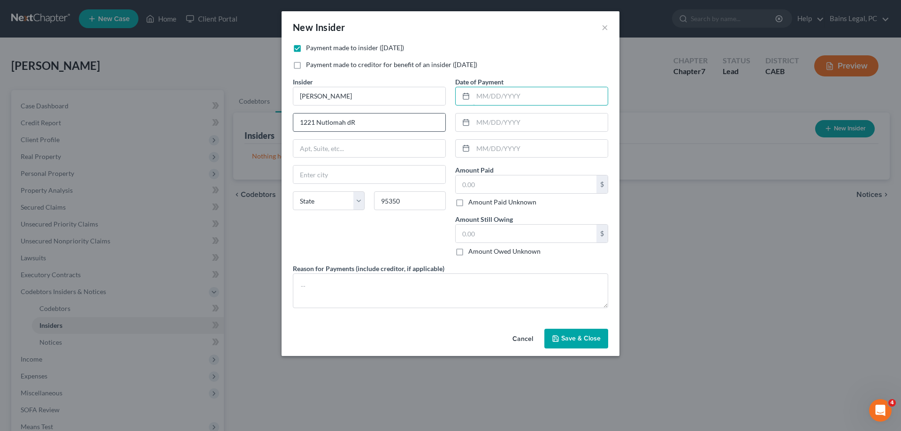
type input "Modesto"
select select "4"
type input "[DATE]"
type input "300"
type input "01/09/205"
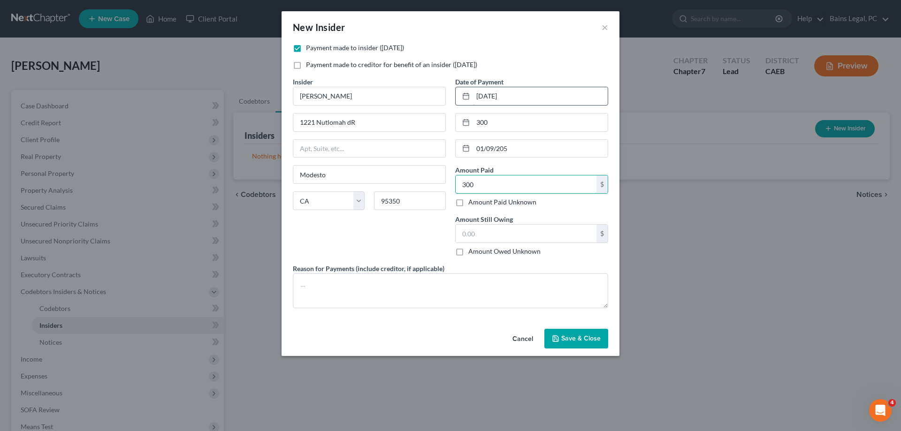
type input "300"
type input "0"
click at [450, 289] on textarea at bounding box center [450, 291] width 315 height 35
type textarea "p"
type textarea "d"
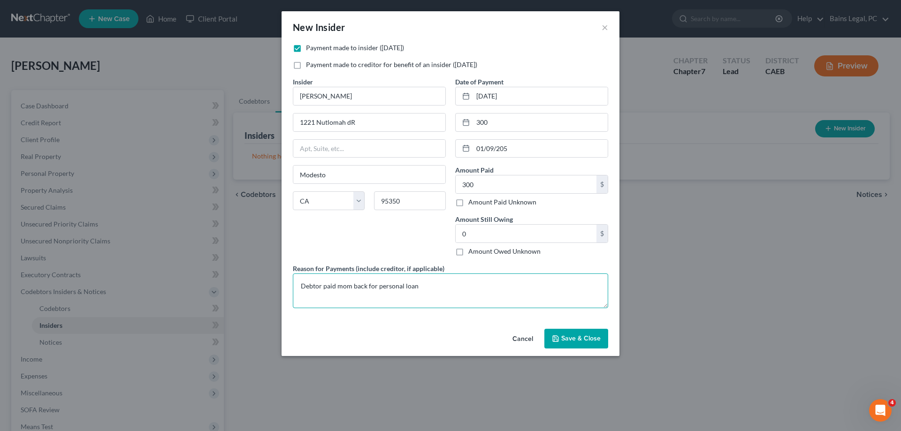
type textarea "Debtor paid mom back for personal loan"
click at [594, 336] on span "Save & Close" at bounding box center [580, 339] width 39 height 8
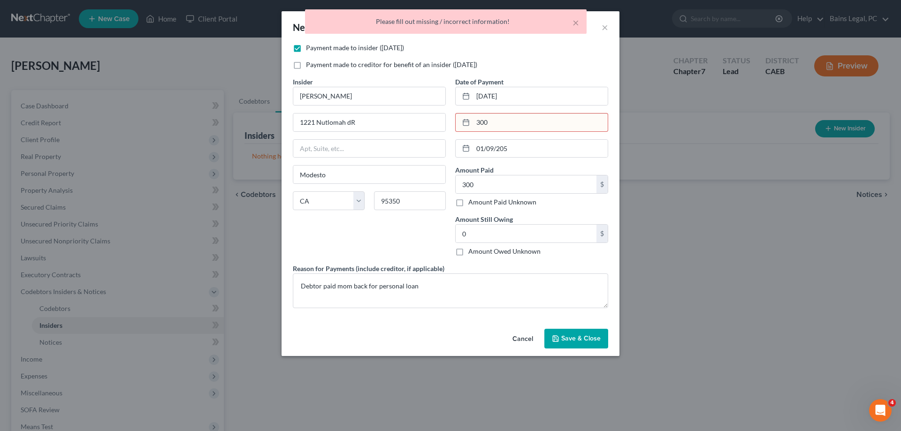
click at [544, 130] on input "300" at bounding box center [540, 123] width 135 height 18
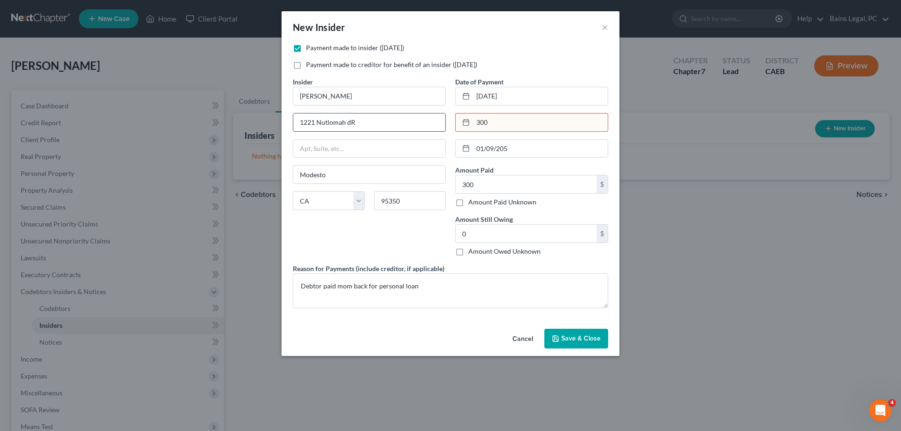
drag, startPoint x: 513, startPoint y: 122, endPoint x: 433, endPoint y: 117, distance: 80.9
click at [473, 117] on input "300" at bounding box center [540, 123] width 135 height 18
drag, startPoint x: 519, startPoint y: 144, endPoint x: 448, endPoint y: 142, distance: 70.9
click at [473, 142] on input "01/09/205" at bounding box center [540, 149] width 135 height 18
drag, startPoint x: 493, startPoint y: 122, endPoint x: 497, endPoint y: 132, distance: 11.0
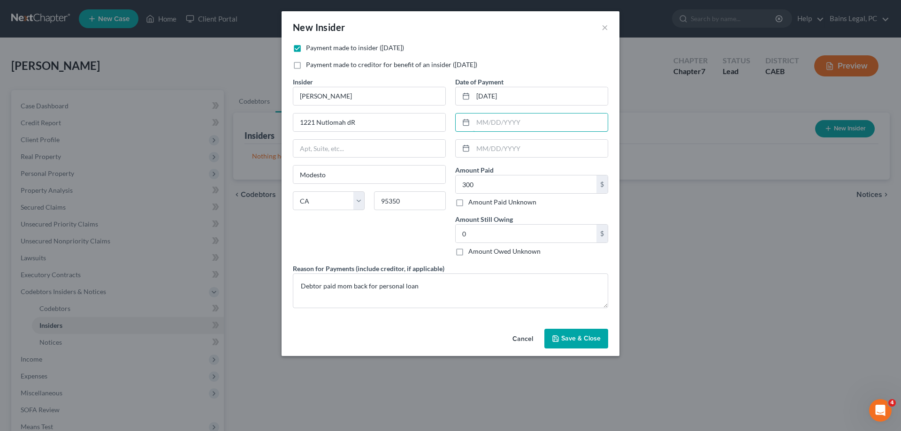
click at [496, 129] on input "text" at bounding box center [540, 123] width 135 height 18
paste input "01/09/205"
type input "01/09/205"
click at [481, 182] on input "300" at bounding box center [526, 185] width 141 height 18
type input "600"
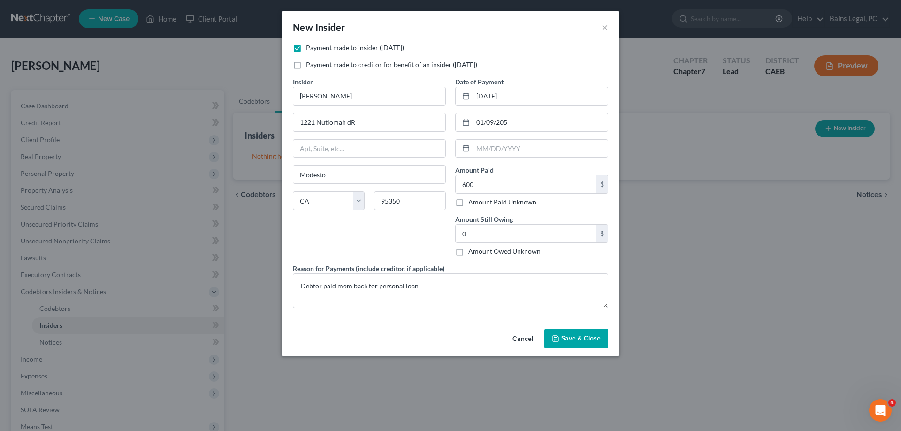
click at [538, 321] on div "Payment made to insider ([DATE]) Payment made to creditor for benefit of an ins…" at bounding box center [451, 184] width 338 height 282
click at [594, 344] on button "Save & Close" at bounding box center [576, 339] width 64 height 20
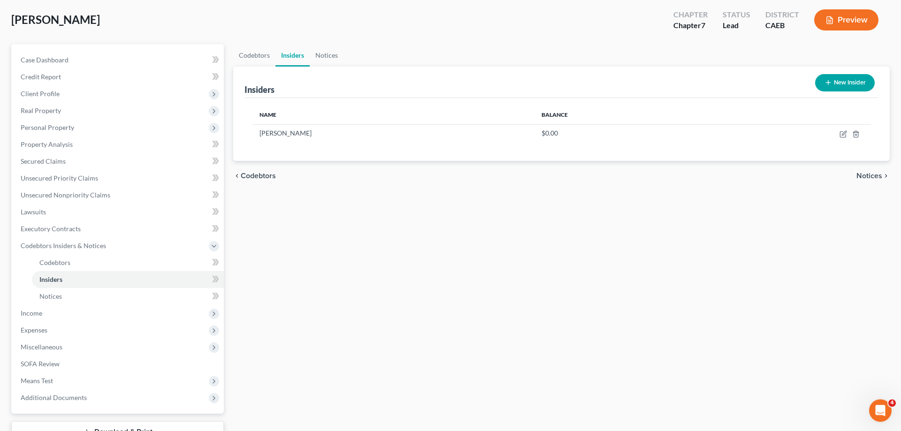
scroll to position [117, 0]
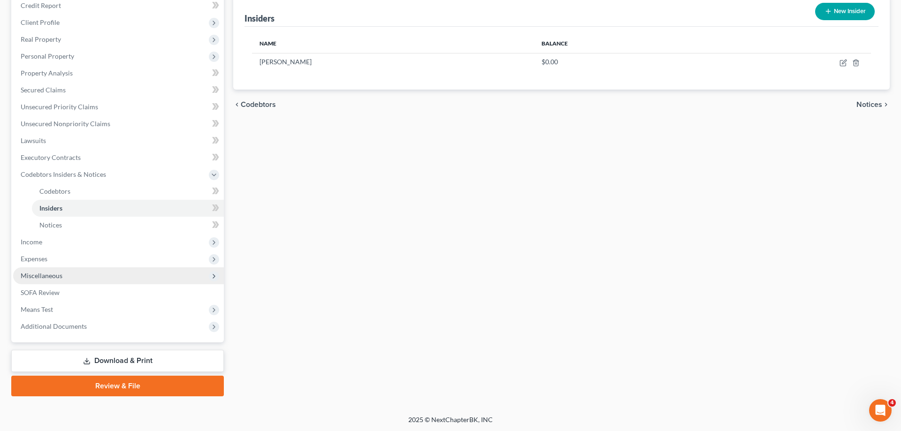
click at [62, 277] on span "Miscellaneous" at bounding box center [118, 276] width 211 height 17
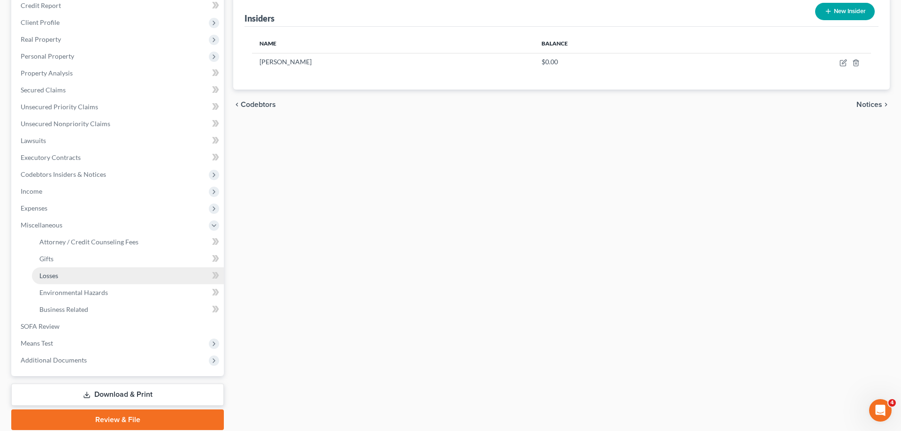
click at [66, 276] on link "Losses" at bounding box center [128, 276] width 192 height 17
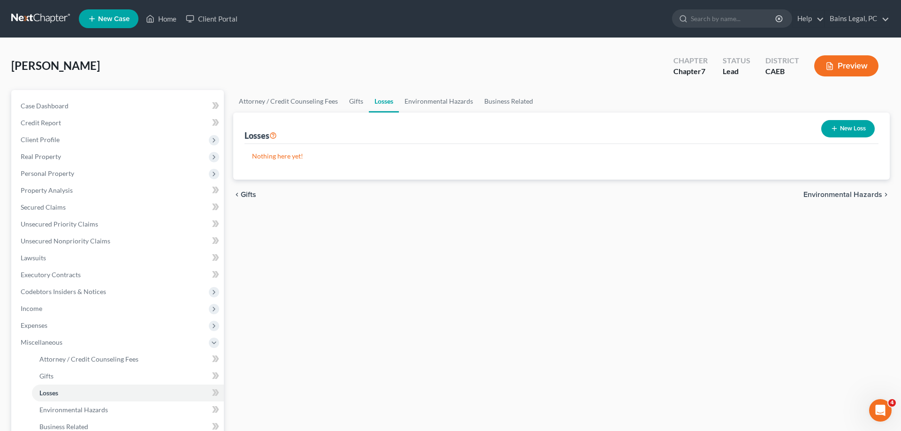
click at [858, 129] on button "New Loss" at bounding box center [848, 128] width 54 height 17
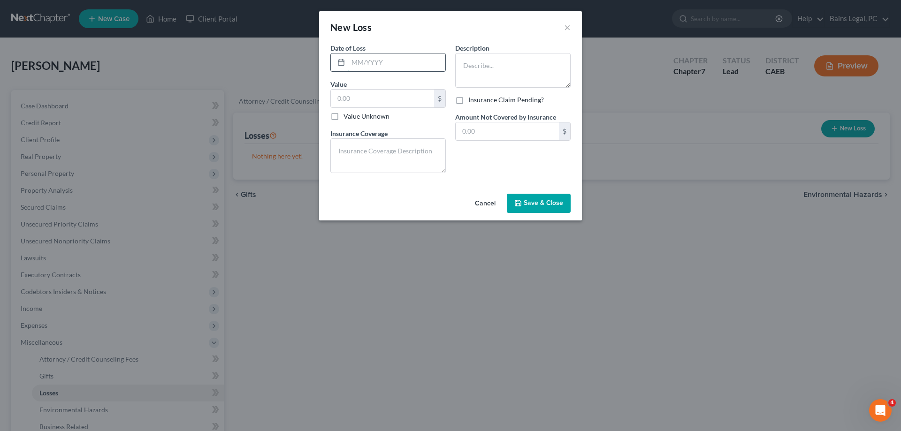
click at [387, 58] on input "text" at bounding box center [396, 63] width 97 height 18
type input "1"
type input "10/2025"
click at [401, 102] on input "text" at bounding box center [382, 99] width 103 height 18
type input "3,229.97"
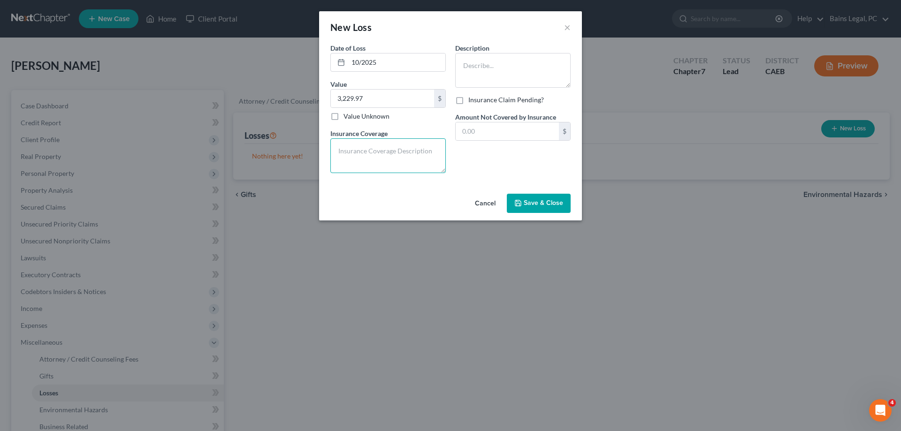
click at [396, 164] on textarea at bounding box center [387, 155] width 115 height 35
click at [496, 77] on textarea at bounding box center [512, 70] width 115 height 35
type textarea "Gambling losses 2025"
drag, startPoint x: 383, startPoint y: 99, endPoint x: 362, endPoint y: 100, distance: 21.2
click at [362, 100] on input "3,229.97" at bounding box center [382, 99] width 103 height 18
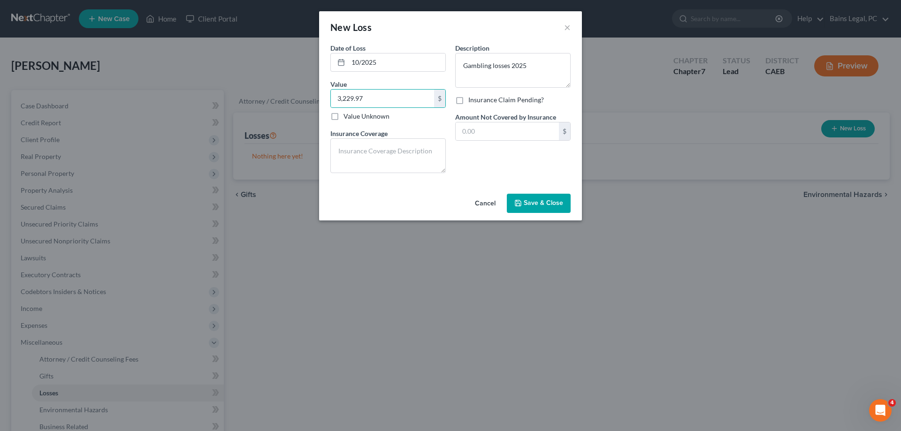
click at [552, 205] on span "Save & Close" at bounding box center [543, 203] width 39 height 8
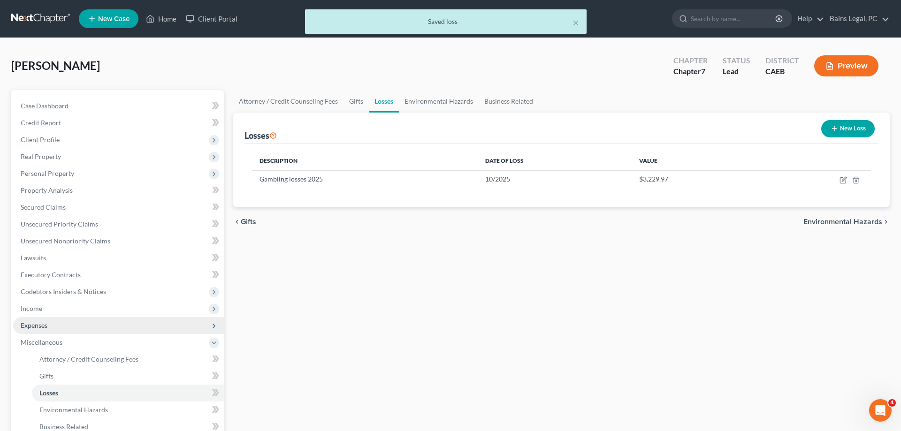
click at [90, 316] on ul "Case Dashboard Payments Invoices Payments Payments Credit Report Client Profile" at bounding box center [118, 292] width 211 height 389
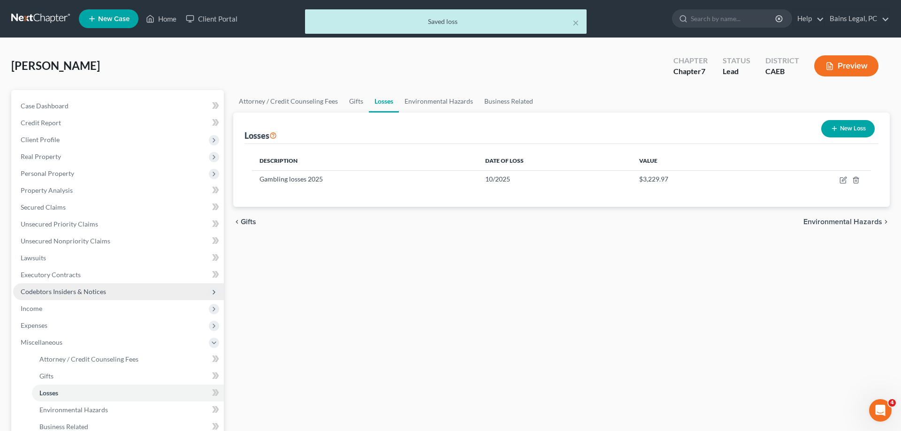
click at [90, 298] on span "Codebtors Insiders & Notices" at bounding box center [118, 291] width 211 height 17
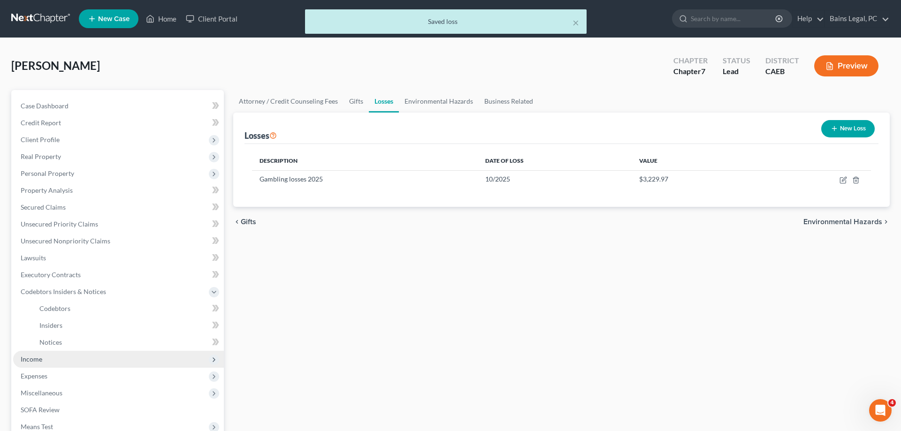
click at [60, 365] on span "Income" at bounding box center [118, 359] width 211 height 17
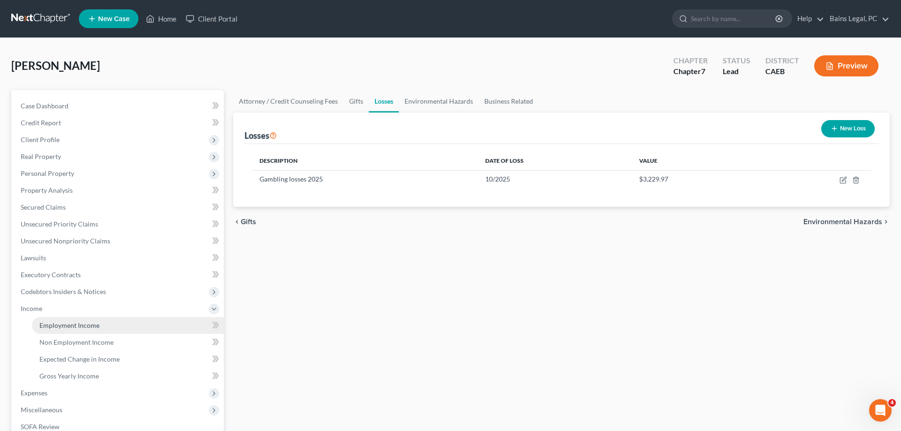
click at [79, 333] on link "Employment Income" at bounding box center [128, 325] width 192 height 17
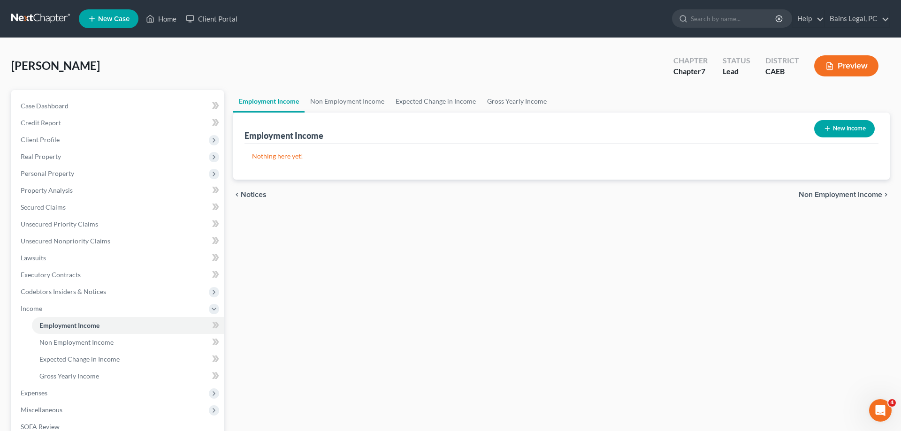
scroll to position [134, 0]
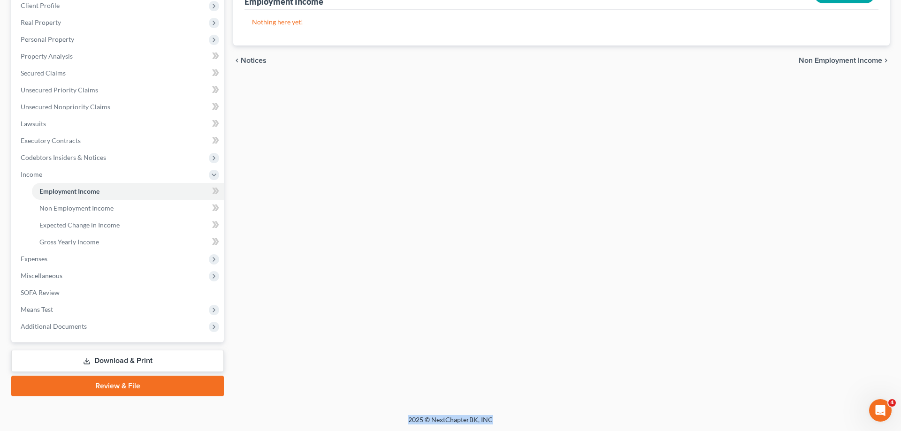
drag, startPoint x: 878, startPoint y: 373, endPoint x: 1315, endPoint y: 453, distance: 444.7
click at [901, 431] on html "Home New Case Client Portal Bains Legal, PC [EMAIL_ADDRESS][DOMAIN_NAME] My Acc…" at bounding box center [450, 149] width 901 height 566
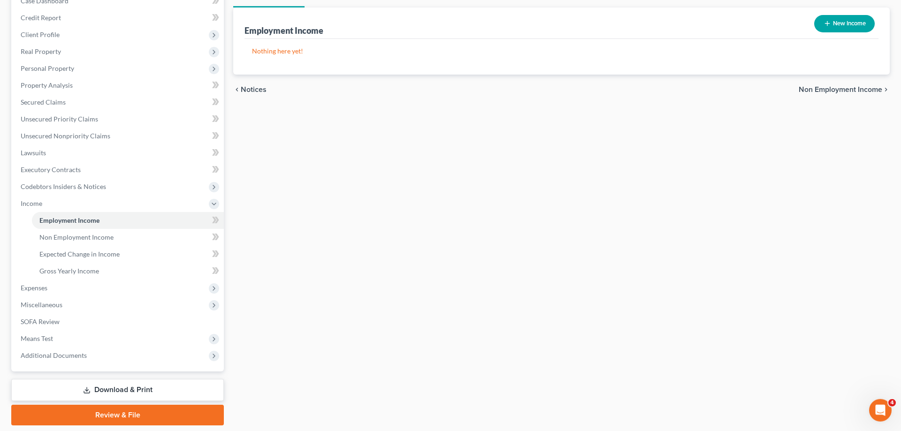
scroll to position [86, 0]
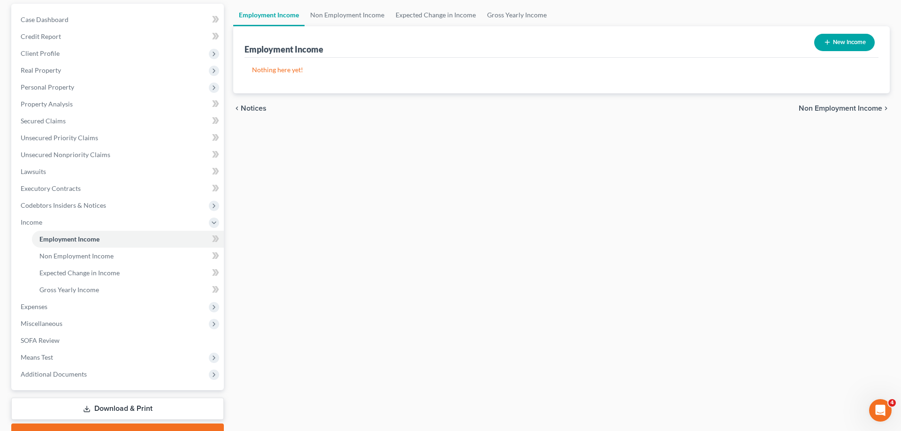
click at [851, 44] on button "New Income" at bounding box center [844, 42] width 61 height 17
select select "0"
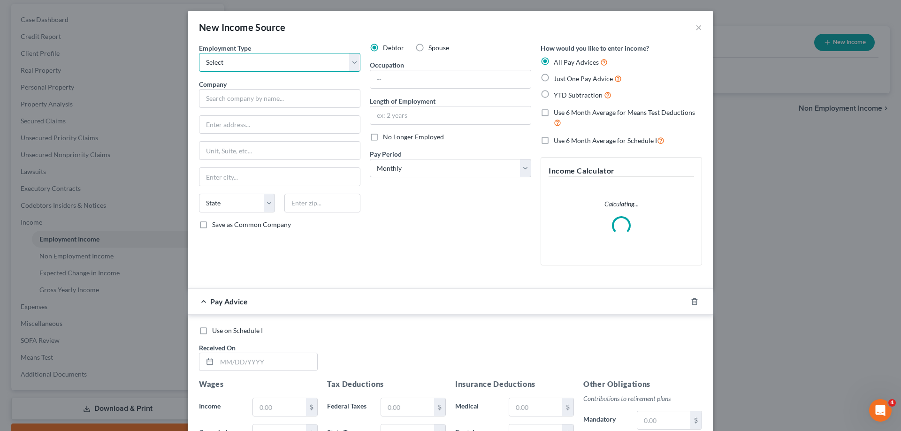
click option "Select" at bounding box center [0, 0] width 0 height 0
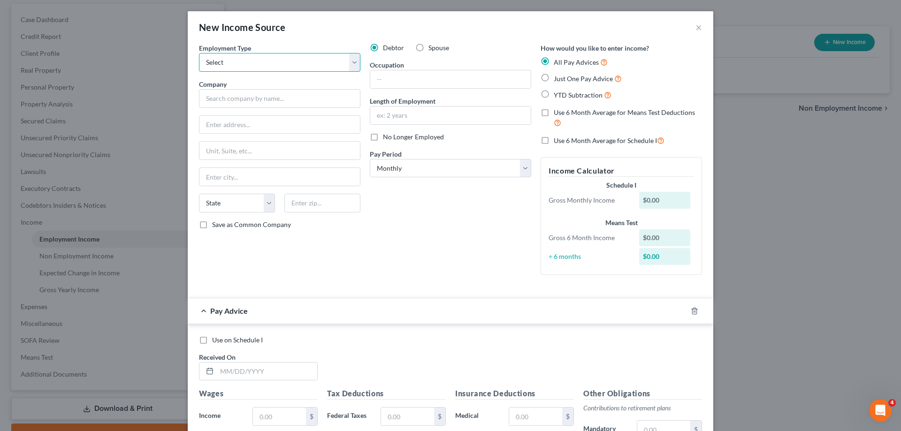
click at [199, 53] on select "Select Full or [DEMOGRAPHIC_DATA] Employment Self Employment" at bounding box center [279, 62] width 161 height 19
select select "1"
click option "Self Employment" at bounding box center [0, 0] width 0 height 0
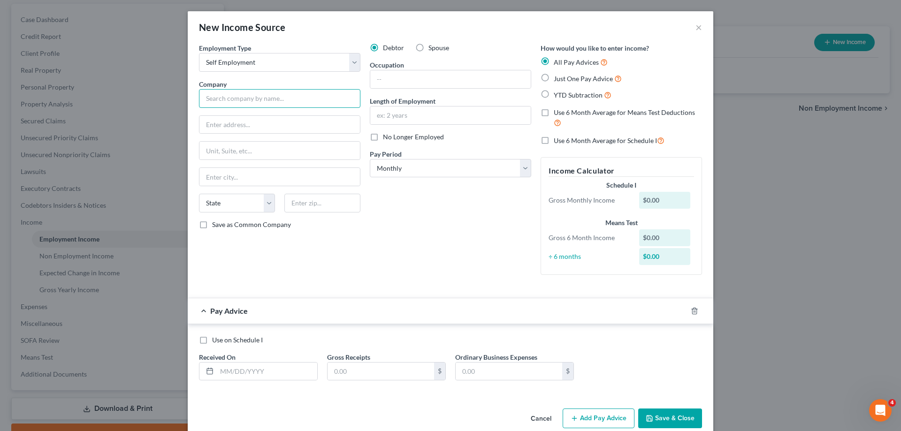
click at [296, 101] on input "text" at bounding box center [279, 98] width 161 height 19
type input "C"
type input "[GEOGRAPHIC_DATA]"
type input "9100 People of the [GEOGRAPHIC_DATA]"
type input "95370"
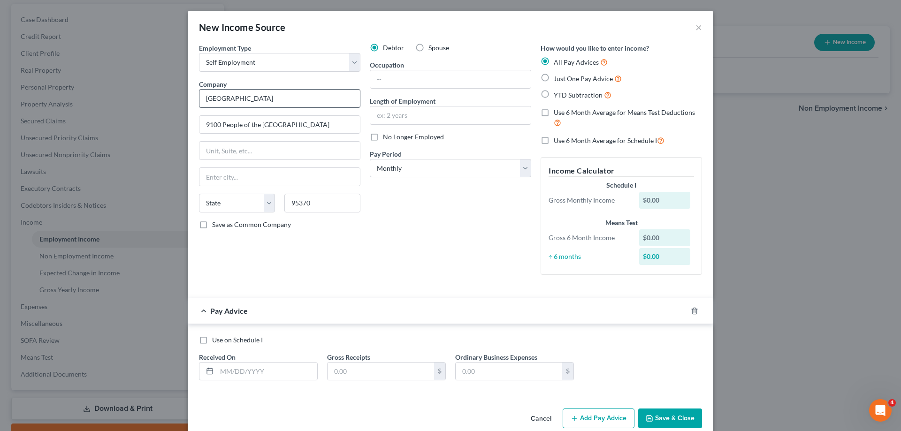
type input "[GEOGRAPHIC_DATA]"
select select "4"
click at [482, 76] on input "text" at bounding box center [450, 79] width 161 height 18
type input "Cage Supervisor"
type input "5 years"
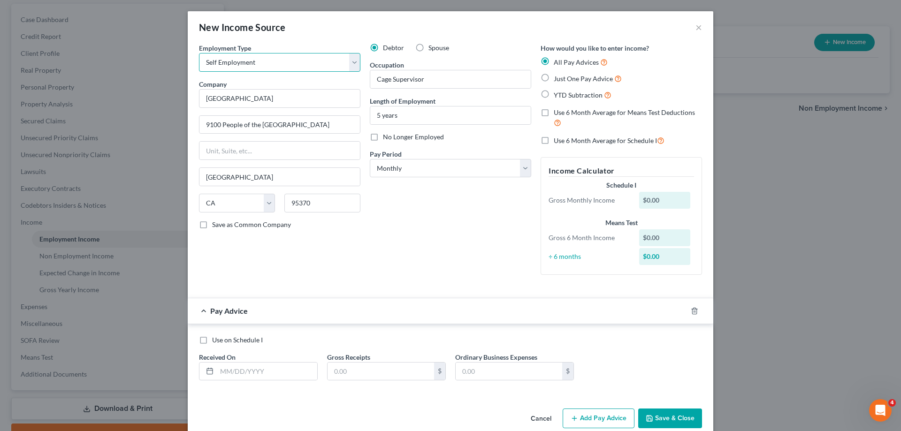
click at [199, 53] on select "Select Full or [DEMOGRAPHIC_DATA] Employment Self Employment" at bounding box center [279, 62] width 161 height 19
select select "0"
click option "Full or [DEMOGRAPHIC_DATA] Employment" at bounding box center [0, 0] width 0 height 0
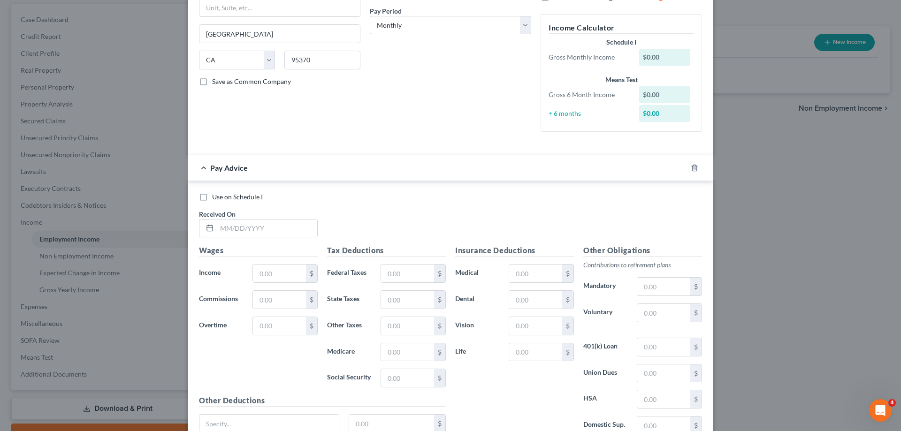
scroll to position [144, 0]
click at [279, 230] on input "text" at bounding box center [267, 228] width 100 height 18
type input "[DATE]"
drag, startPoint x: 273, startPoint y: 277, endPoint x: 190, endPoint y: 251, distance: 87.0
click at [253, 266] on input "1,660" at bounding box center [279, 273] width 53 height 18
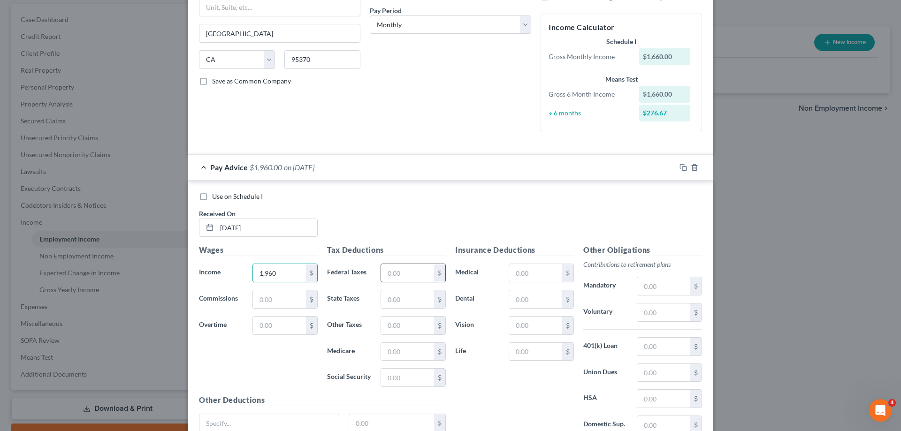
type input "1,960"
click at [430, 268] on input "text" at bounding box center [407, 273] width 53 height 18
type input "4"
drag, startPoint x: 414, startPoint y: 303, endPoint x: 372, endPoint y: 299, distance: 42.8
click at [381, 299] on input "16.42" at bounding box center [407, 300] width 53 height 18
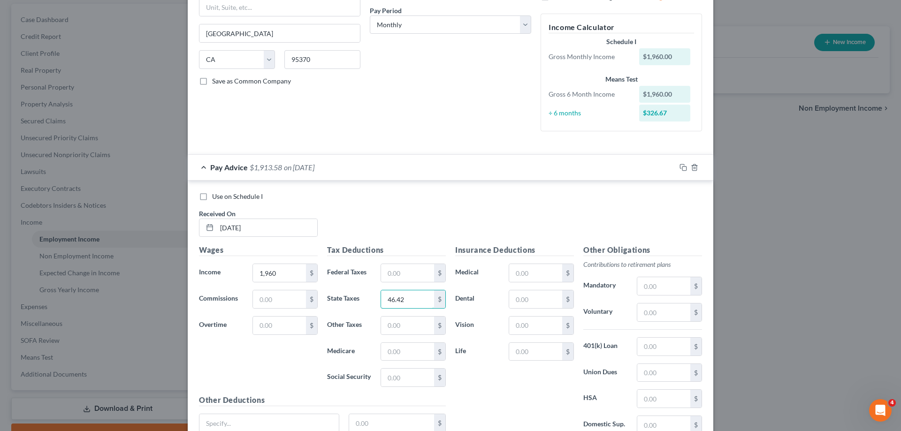
type input "46.42"
click at [418, 313] on div "Tax Deductions Federal Taxes $ State Taxes 46.42 $ Other Taxes $ Medicare $ Soc…" at bounding box center [386, 320] width 128 height 150
click at [418, 324] on input "text" at bounding box center [407, 326] width 53 height 18
type input "1"
type input "21.94"
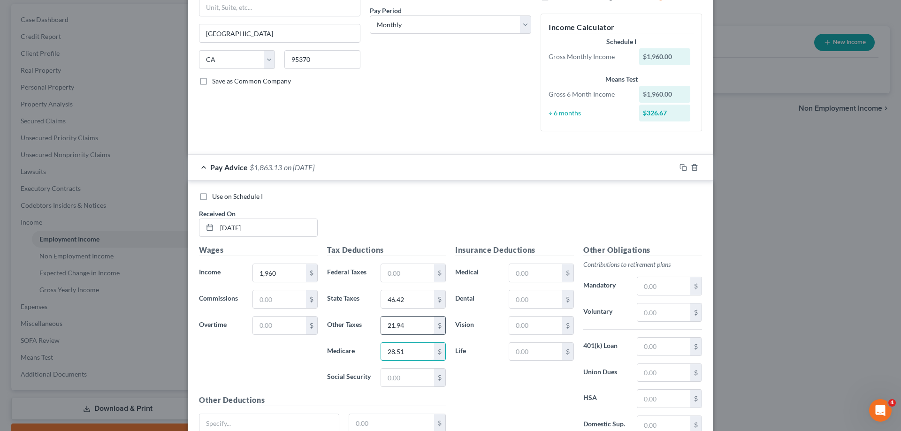
type input "28.51"
type input "113.36"
click at [550, 273] on input "text" at bounding box center [535, 273] width 53 height 18
type input "12,782"
type input "3.38"
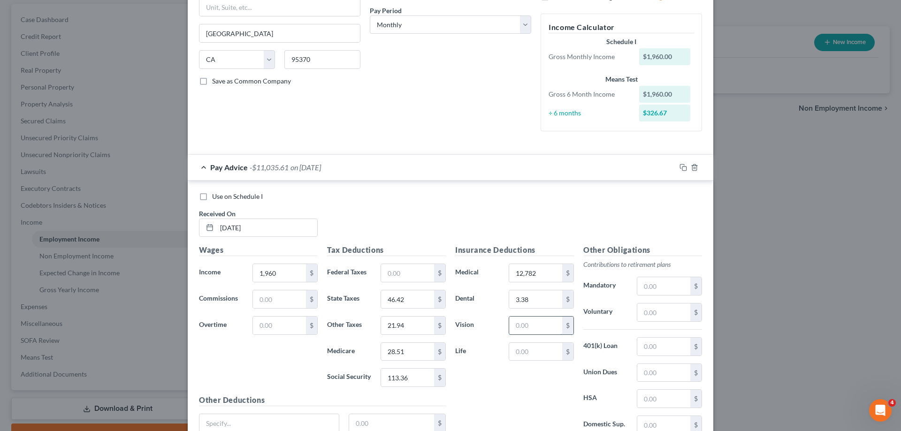
click at [544, 333] on input "text" at bounding box center [535, 326] width 53 height 18
type input "0.56"
click at [531, 275] on input "12,782" at bounding box center [535, 273] width 53 height 18
type input "127.82"
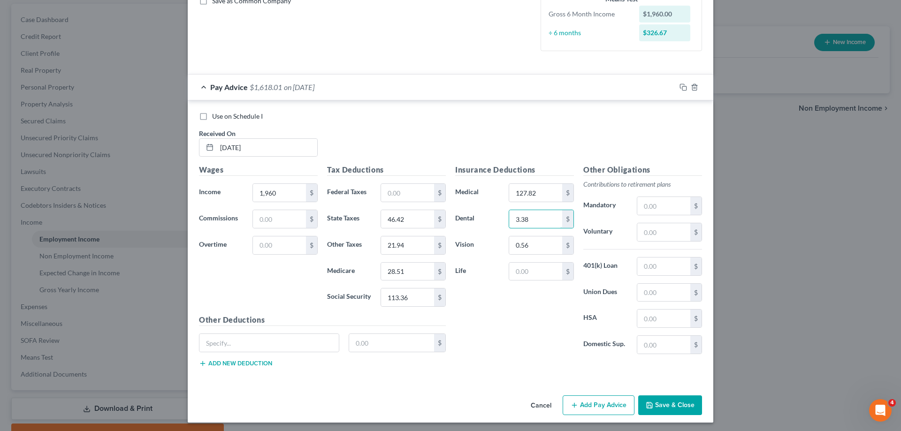
scroll to position [227, 0]
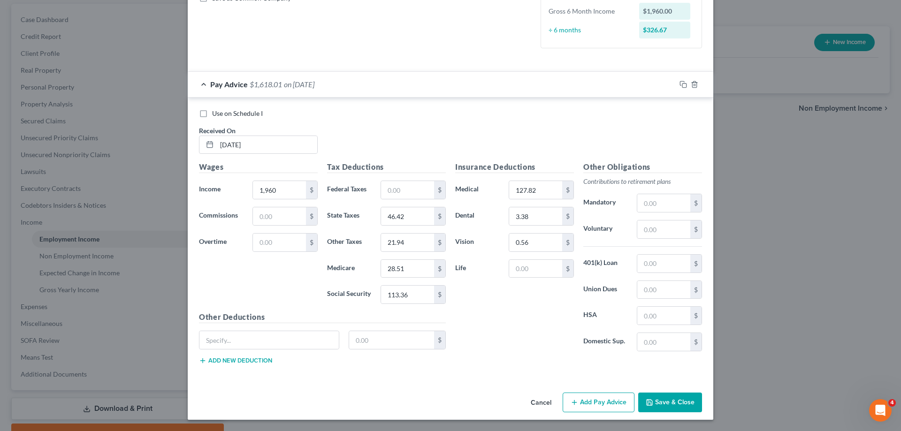
click at [674, 415] on div "Cancel Add Pay Advice Save & Close" at bounding box center [451, 404] width 526 height 31
click at [677, 408] on button "Save & Close" at bounding box center [670, 403] width 64 height 20
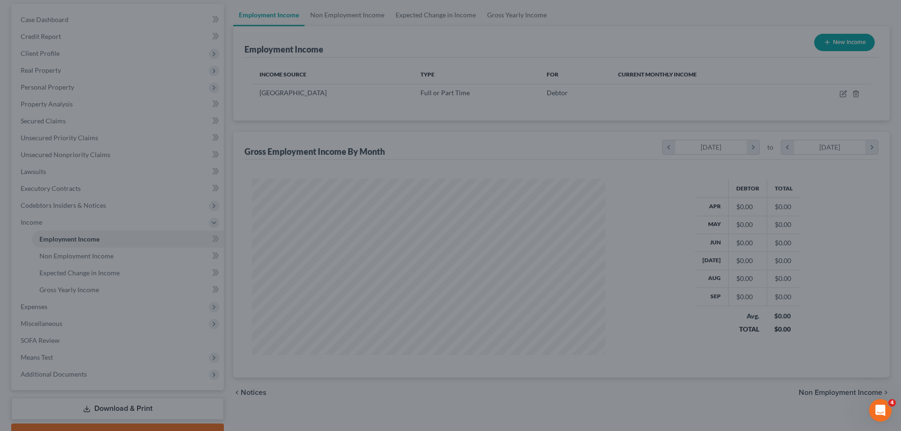
scroll to position [176, 372]
